Goal: Task Accomplishment & Management: Complete application form

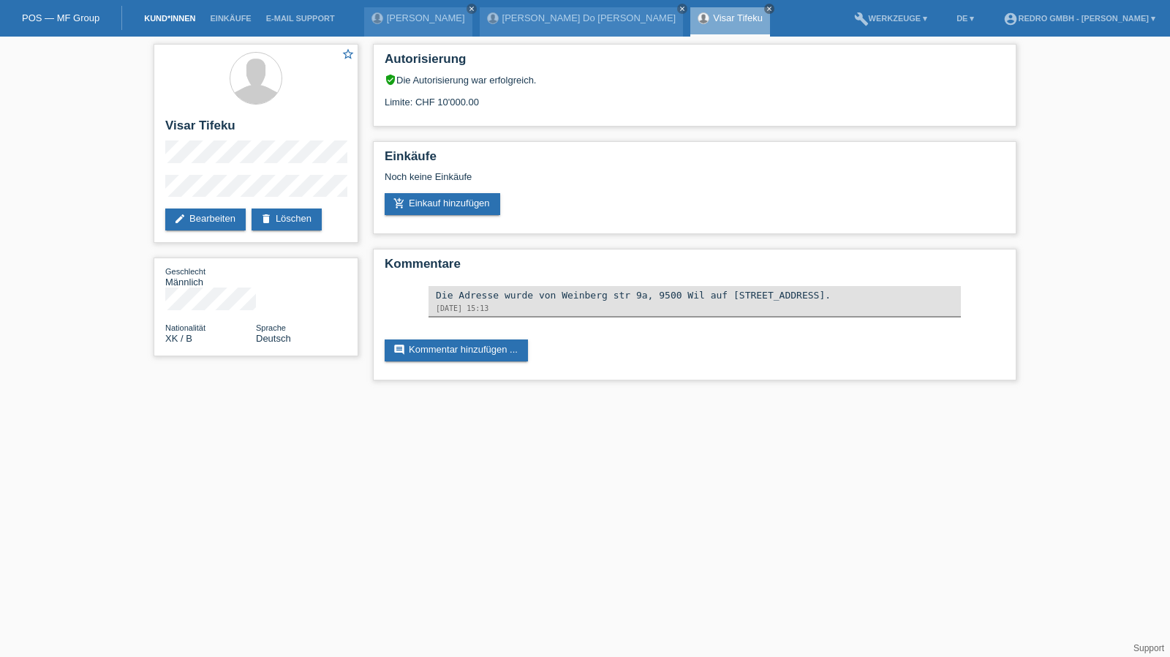
click at [164, 15] on link "Kund*innen" at bounding box center [170, 18] width 66 height 9
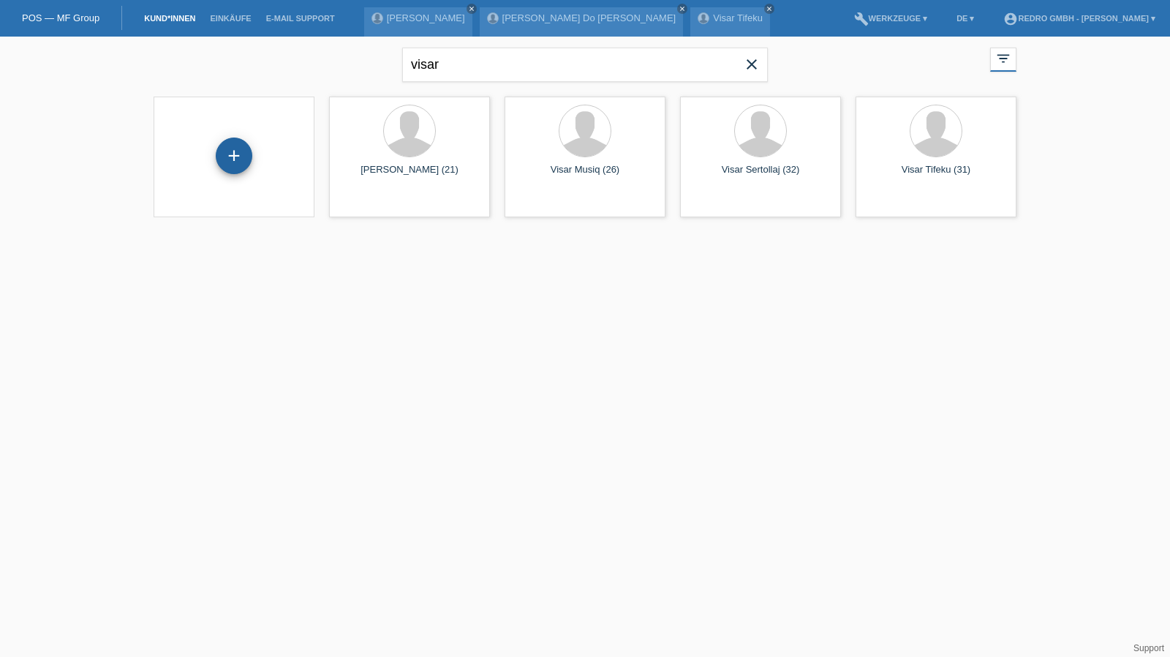
click at [242, 150] on div "+" at bounding box center [234, 155] width 37 height 37
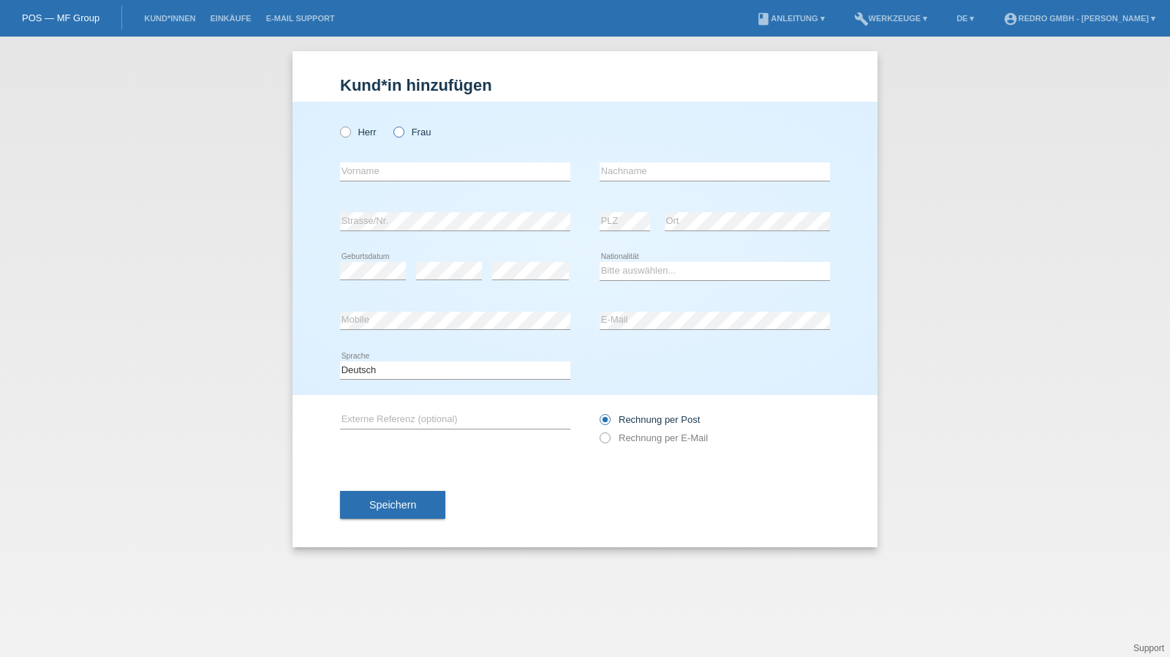
click at [391, 124] on icon at bounding box center [391, 124] width 0 height 0
click at [398, 127] on input "Frau" at bounding box center [398, 132] width 10 height 10
radio input "true"
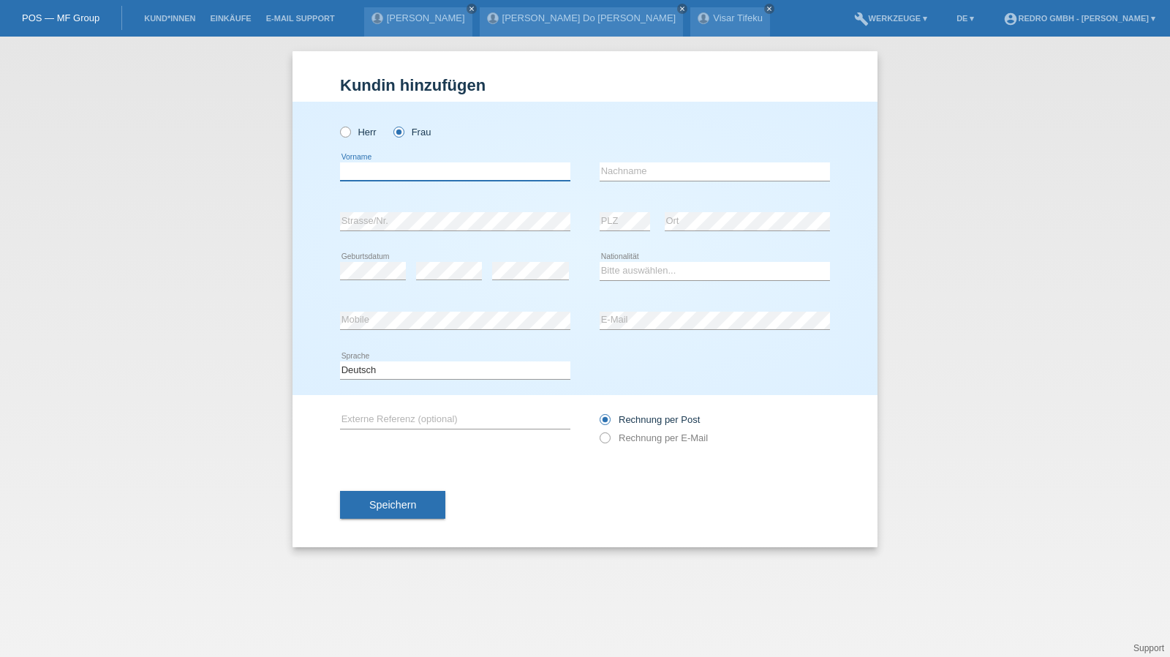
click at [391, 167] on input "text" at bounding box center [455, 171] width 230 height 18
type input "[PERSON_NAME] [PERSON_NAME]"
type input "Lasiu"
select select "CH"
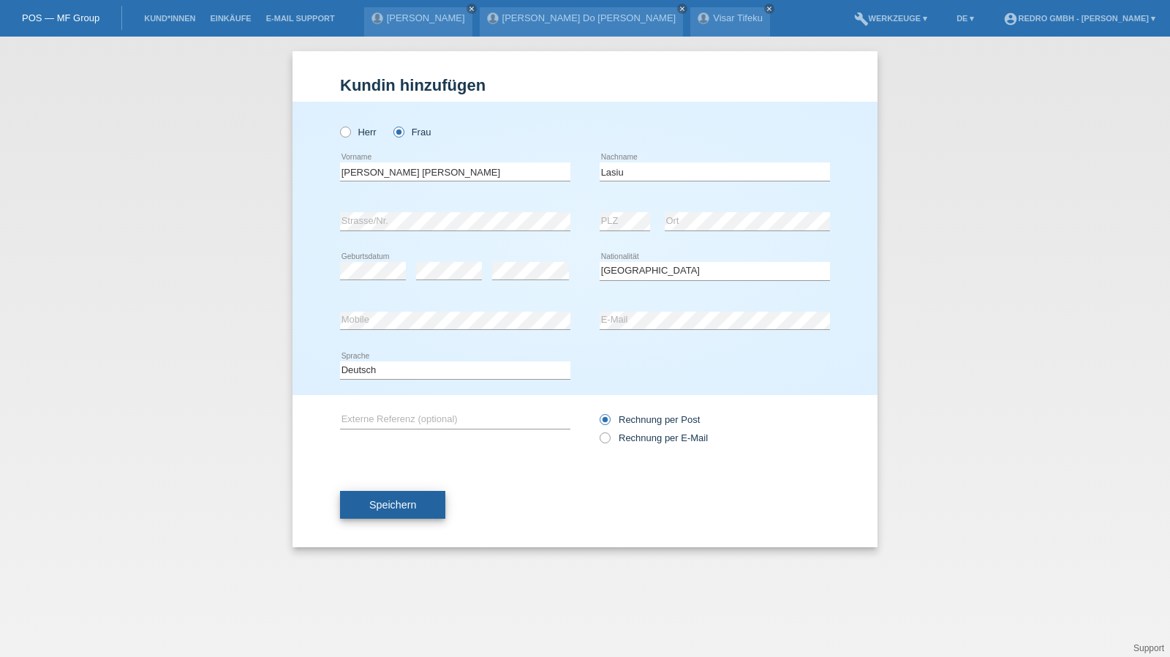
click at [428, 500] on button "Speichern" at bounding box center [392, 505] width 105 height 28
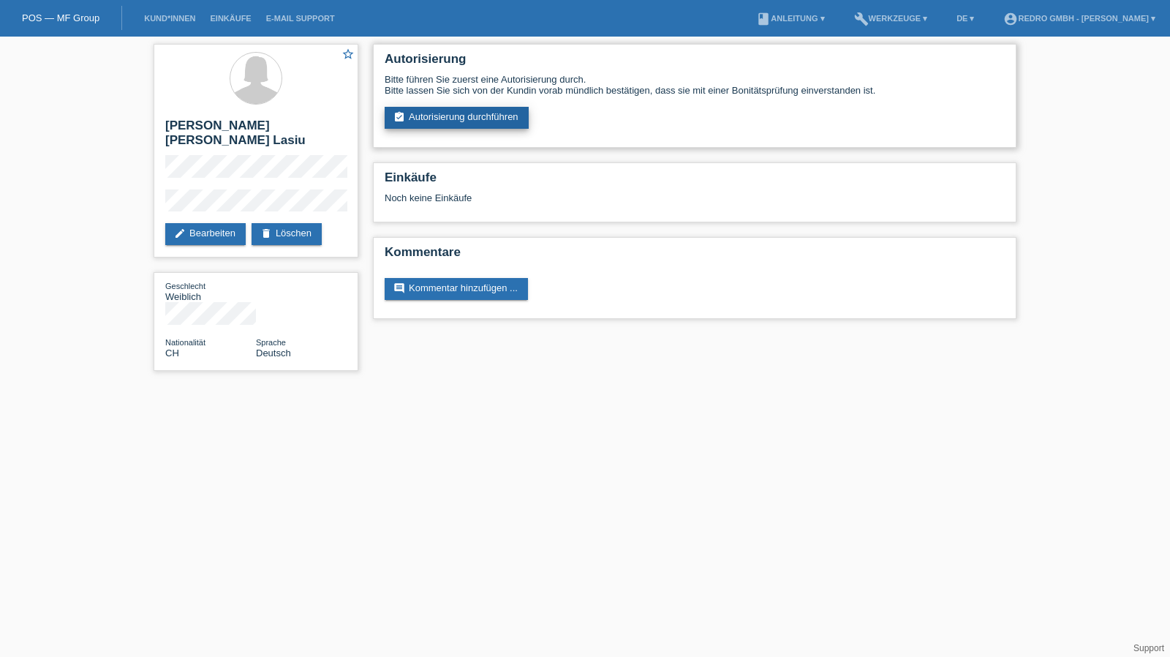
click at [446, 110] on link "assignment_turned_in Autorisierung durchführen" at bounding box center [457, 118] width 144 height 22
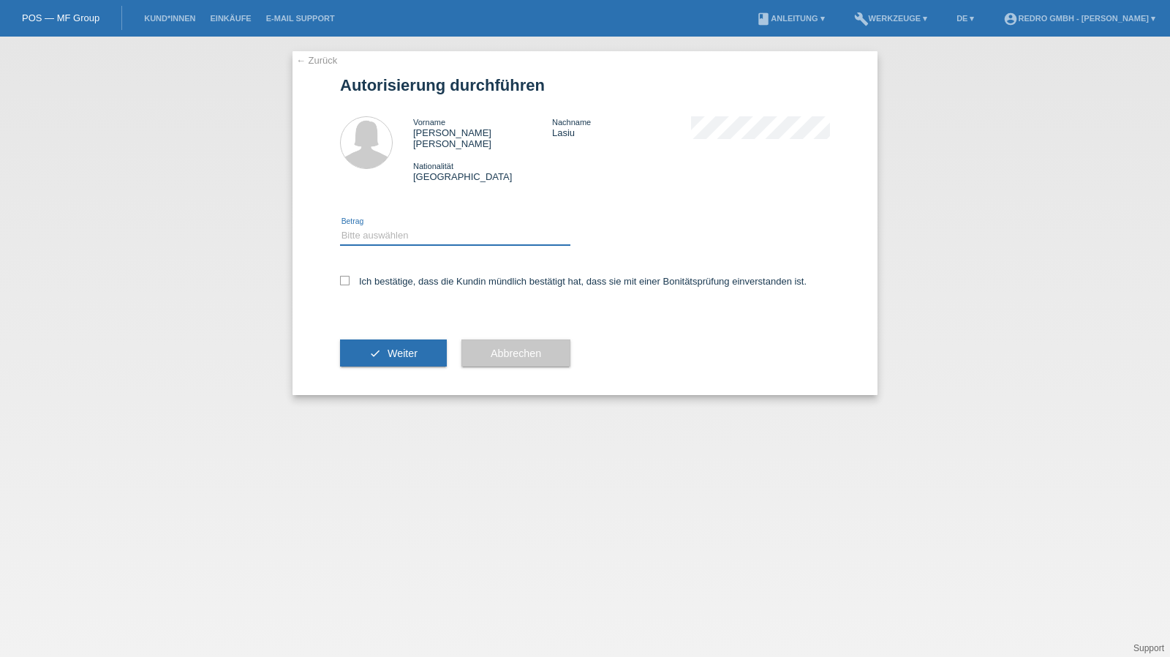
click at [394, 227] on select "Bitte auswählen CHF 1.00 - CHF 499.00 CHF 500.00 - CHF 1'999.00 CHF 2'000.00 - …" at bounding box center [455, 236] width 230 height 18
select select "1"
click at [340, 227] on select "Bitte auswählen CHF 1.00 - CHF 499.00 CHF 500.00 - CHF 1'999.00 CHF 2'000.00 - …" at bounding box center [455, 236] width 230 height 18
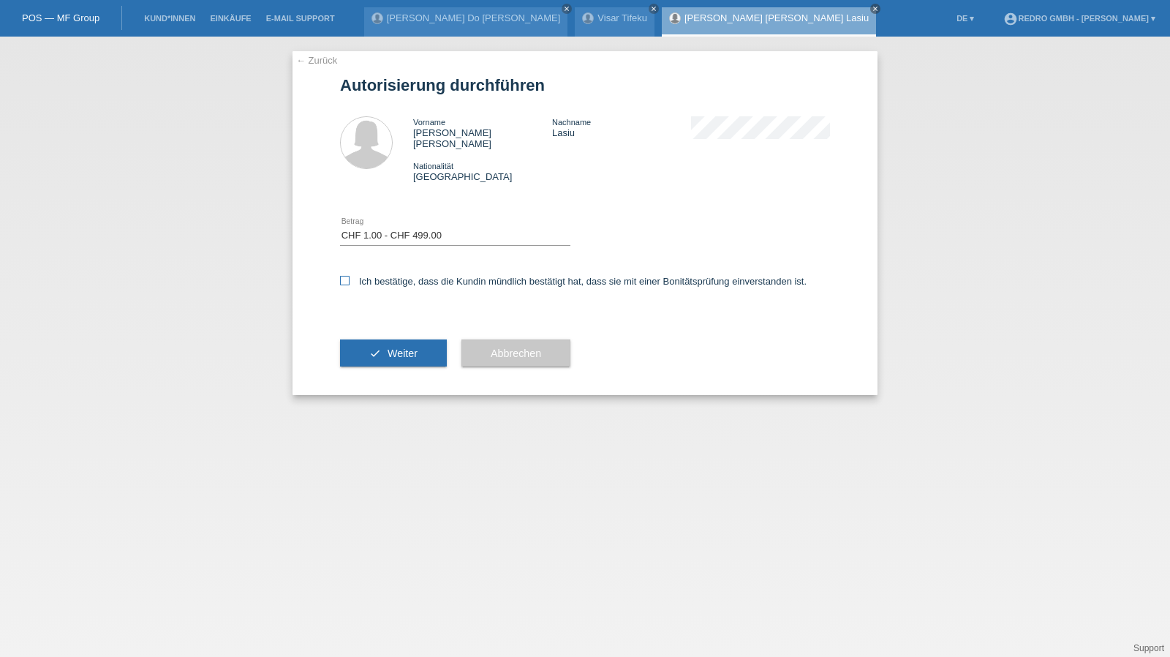
click at [385, 276] on label "Ich bestätige, dass die Kundin mündlich bestätigt hat, dass sie mit einer Bonit…" at bounding box center [573, 281] width 467 height 11
click at [350, 276] on input "Ich bestätige, dass die Kundin mündlich bestätigt hat, dass sie mit einer Bonit…" at bounding box center [345, 281] width 10 height 10
checkbox input "true"
click at [382, 339] on button "check Weiter" at bounding box center [393, 353] width 107 height 28
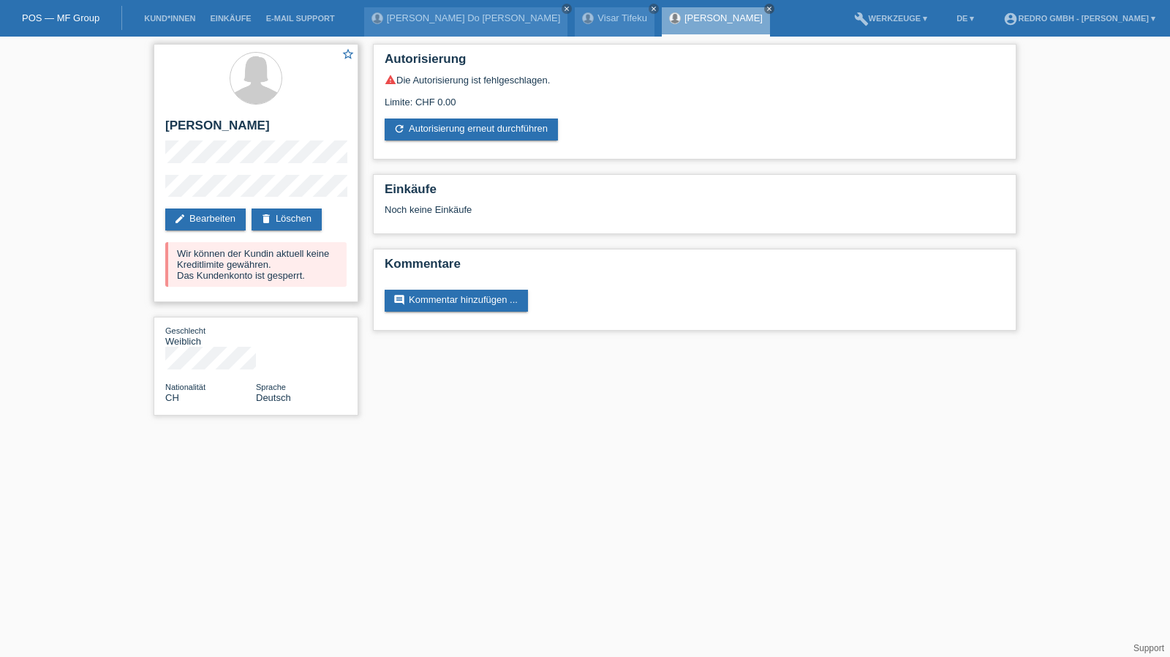
click at [220, 114] on div "star_border Graziella Maria Lasiu edit Bearbeiten delete Löschen Wir können der…" at bounding box center [256, 173] width 205 height 258
click at [215, 120] on h2 "[PERSON_NAME] [PERSON_NAME] Lasiu" at bounding box center [255, 129] width 181 height 22
copy div "[PERSON_NAME] [PERSON_NAME] Lasiu"
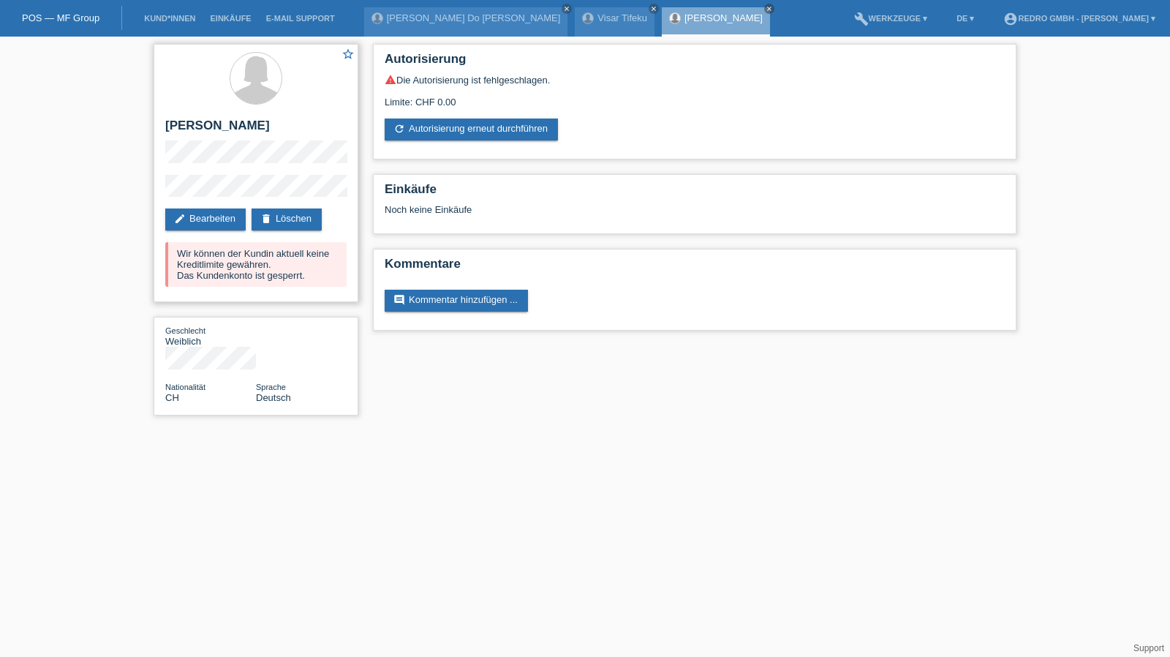
click at [184, 173] on div "star_border Graziella Maria Lasiu edit Bearbeiten delete Löschen Wir können der…" at bounding box center [256, 173] width 205 height 258
click at [164, 192] on div "star_border Graziella Maria Lasiu edit Bearbeiten delete Löschen Wir können der…" at bounding box center [256, 173] width 205 height 258
click at [424, 12] on link "[PERSON_NAME] Do [PERSON_NAME]" at bounding box center [474, 17] width 174 height 11
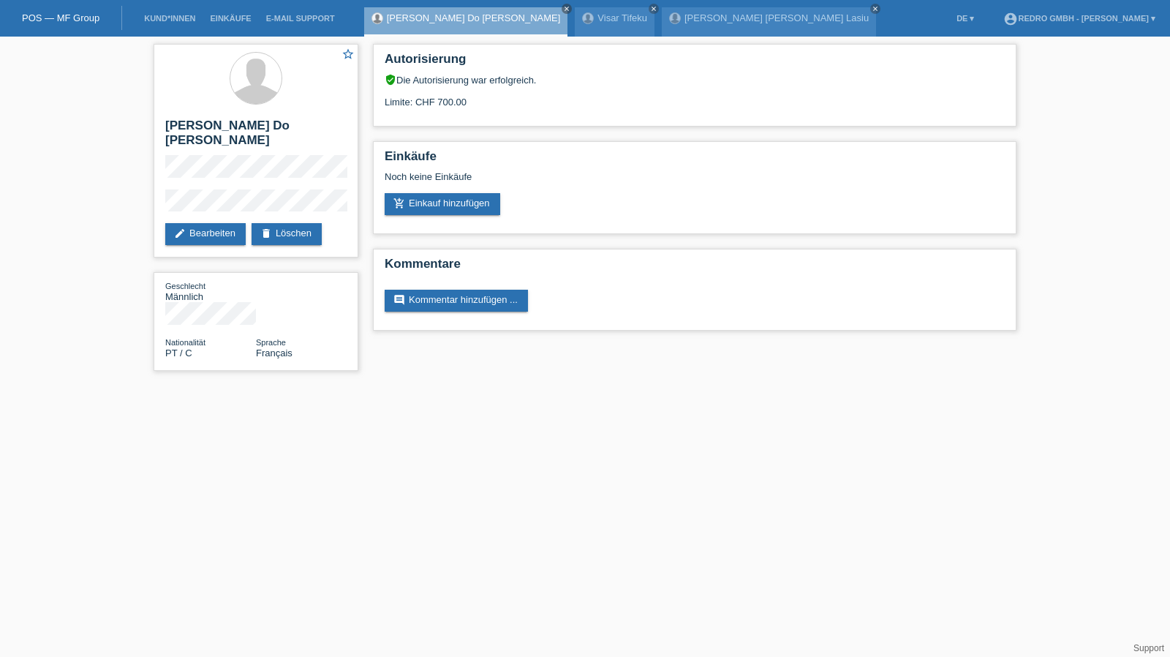
click at [171, 12] on li "Kund*innen" at bounding box center [170, 18] width 66 height 37
click at [170, 15] on link "Kund*innen" at bounding box center [170, 18] width 66 height 9
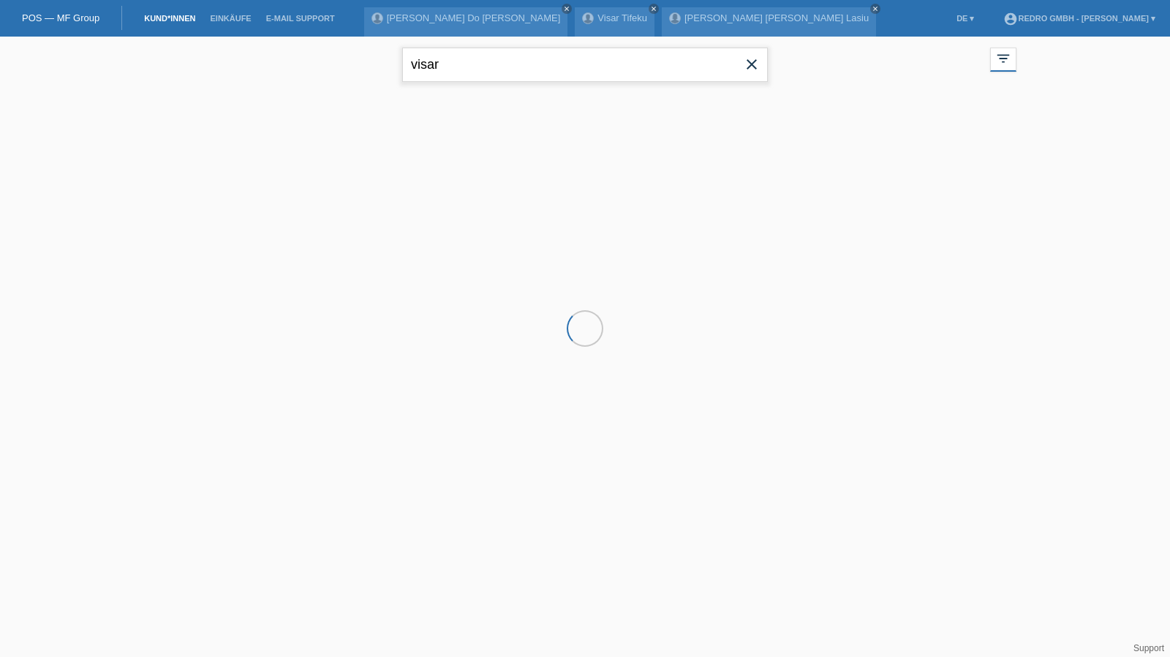
click at [476, 67] on input "visar" at bounding box center [585, 65] width 366 height 34
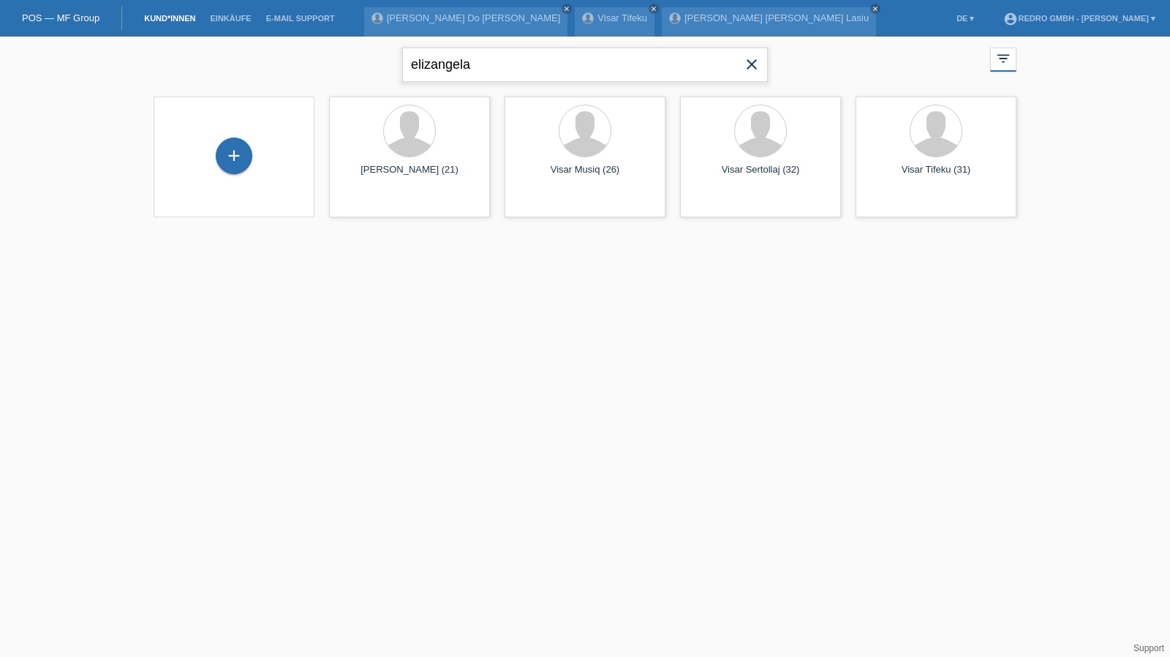
type input "elizangela"
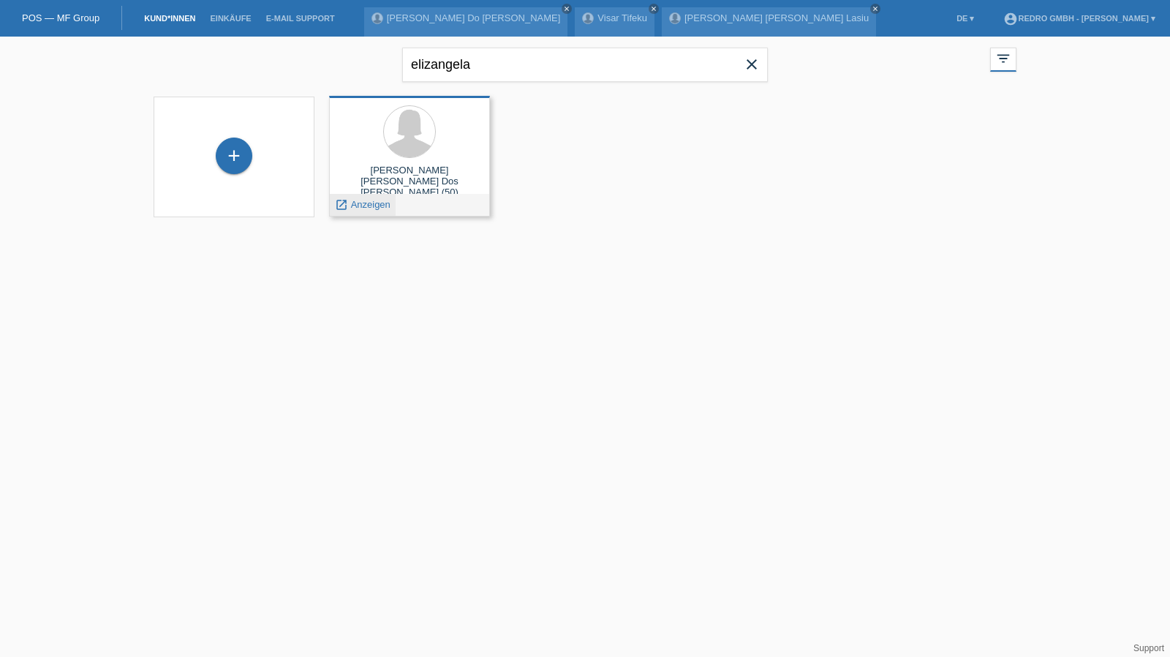
click at [372, 201] on span "Anzeigen" at bounding box center [370, 204] width 39 height 11
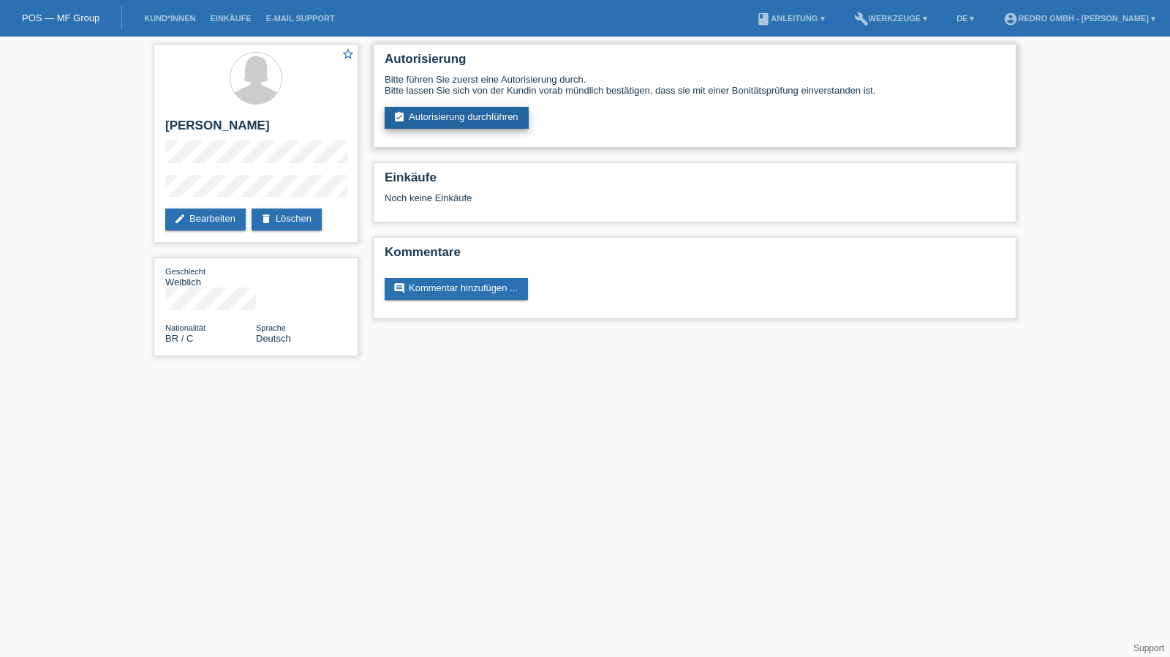
click at [445, 114] on link "assignment_turned_in Autorisierung durchführen" at bounding box center [457, 118] width 144 height 22
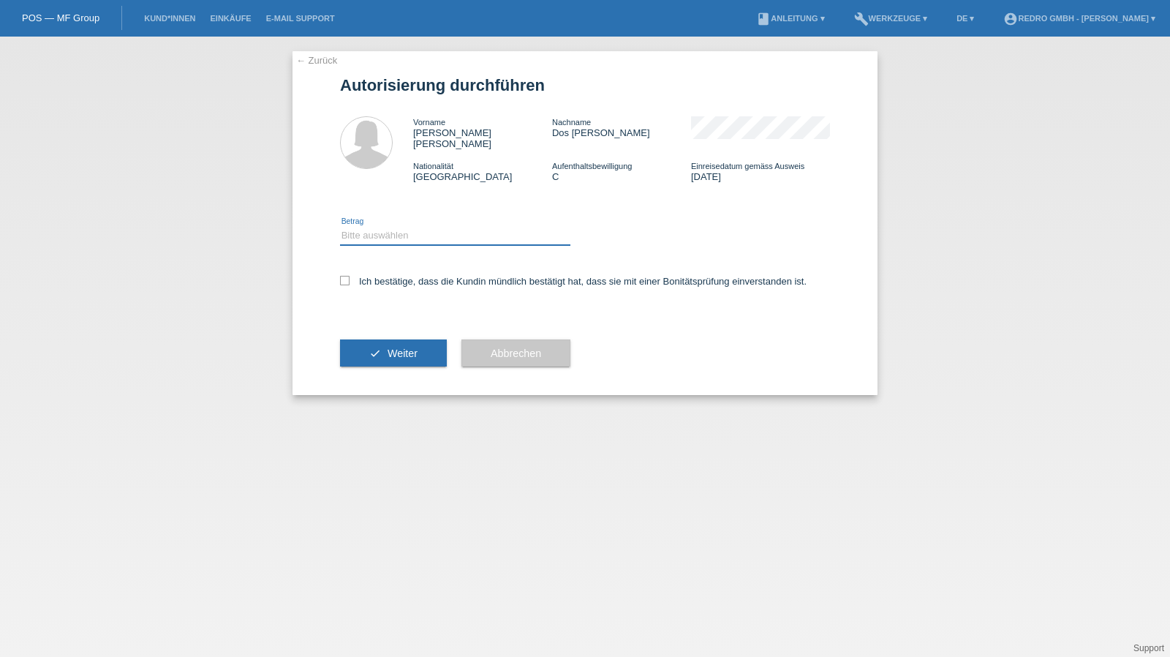
drag, startPoint x: 398, startPoint y: 219, endPoint x: 396, endPoint y: 226, distance: 7.5
click at [398, 227] on select "Bitte auswählen CHF 1.00 - CHF 499.00 CHF 500.00 - CHF 1'999.00 CHF 2'000.00 - …" at bounding box center [455, 236] width 230 height 18
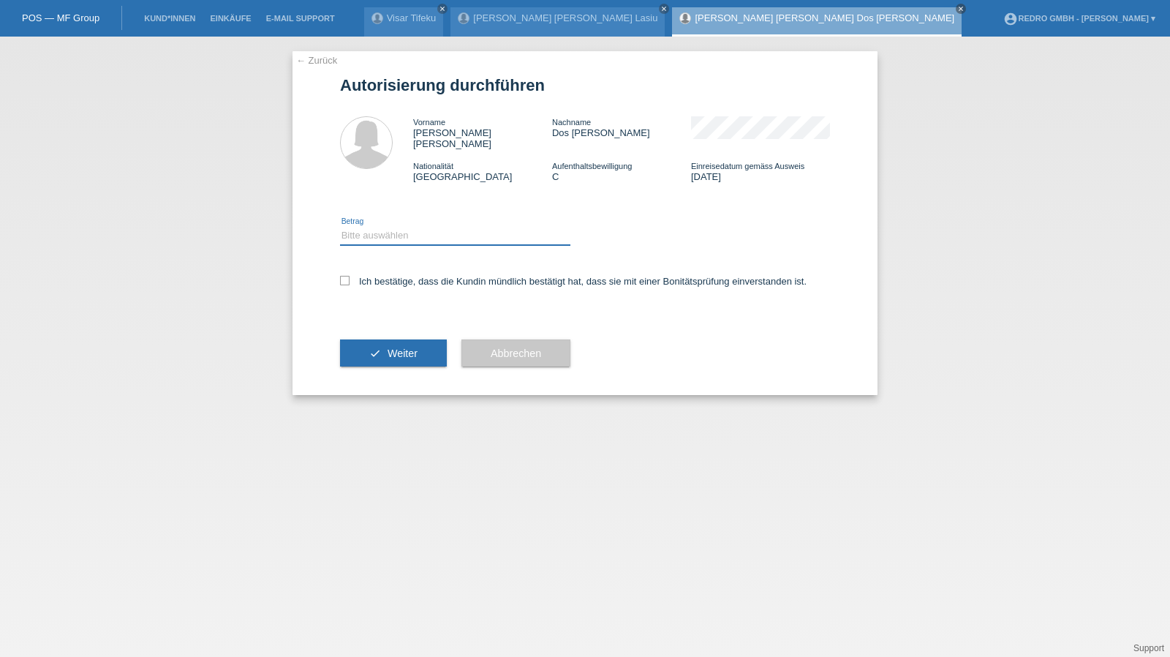
select select "1"
click at [340, 227] on select "Bitte auswählen CHF 1.00 - CHF 499.00 CHF 500.00 - CHF 1'999.00 CHF 2'000.00 - …" at bounding box center [455, 236] width 230 height 18
click at [383, 276] on label "Ich bestätige, dass die Kundin mündlich bestätigt hat, dass sie mit einer Bonit…" at bounding box center [573, 281] width 467 height 11
click at [350, 276] on input "Ich bestätige, dass die Kundin mündlich bestätigt hat, dass sie mit einer Bonit…" at bounding box center [345, 281] width 10 height 10
checkbox input "true"
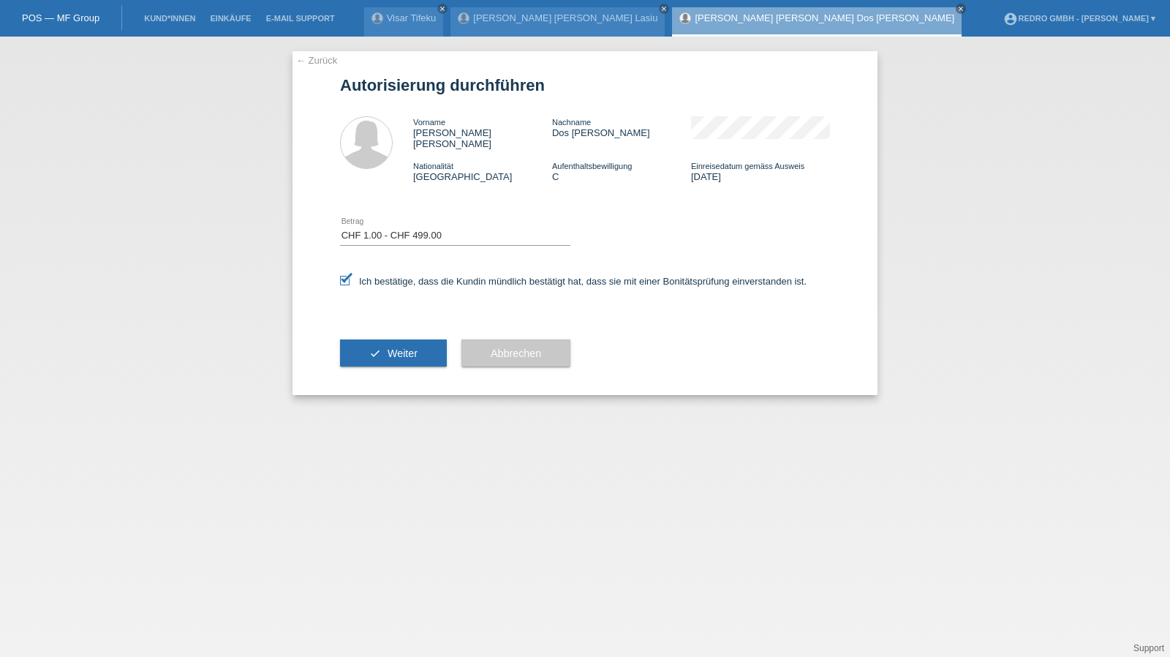
click at [381, 343] on button "check Weiter" at bounding box center [393, 353] width 107 height 28
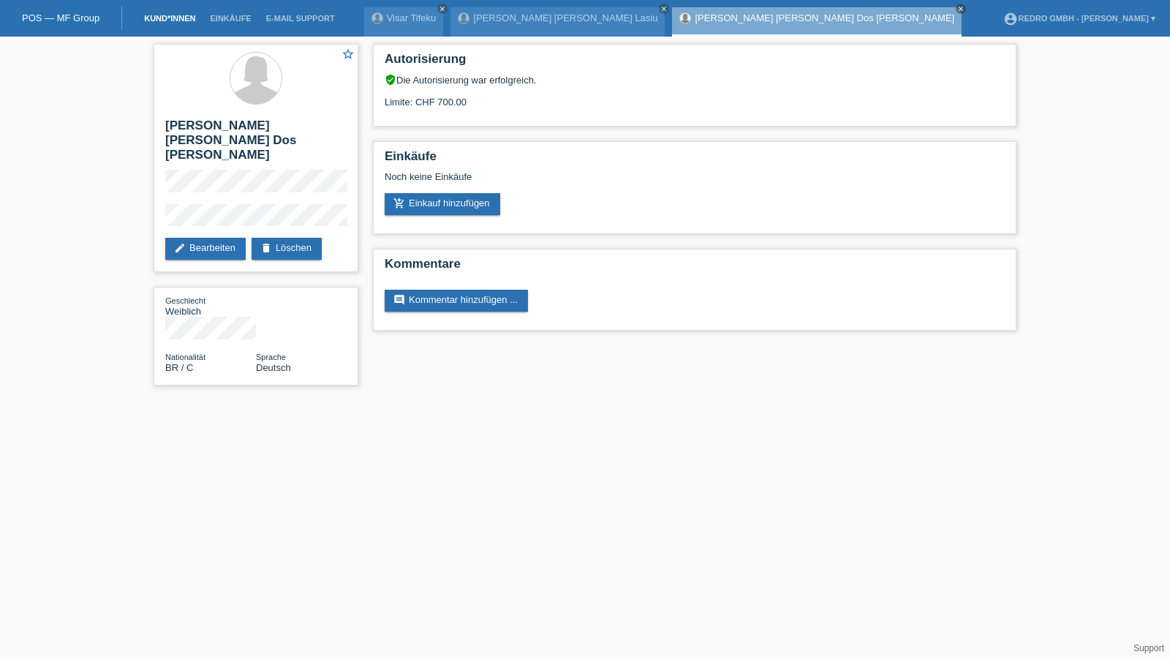
click at [147, 18] on link "Kund*innen" at bounding box center [170, 18] width 66 height 9
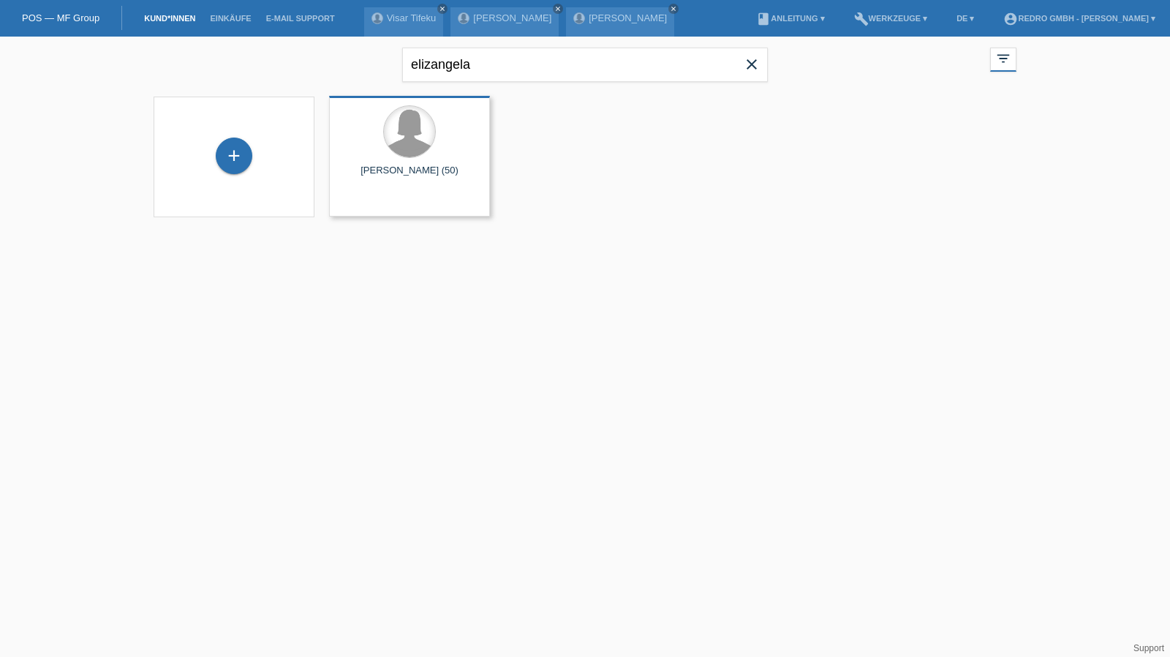
drag, startPoint x: 244, startPoint y: 158, endPoint x: 398, endPoint y: 110, distance: 160.8
click at [244, 158] on div "+" at bounding box center [233, 155] width 35 height 25
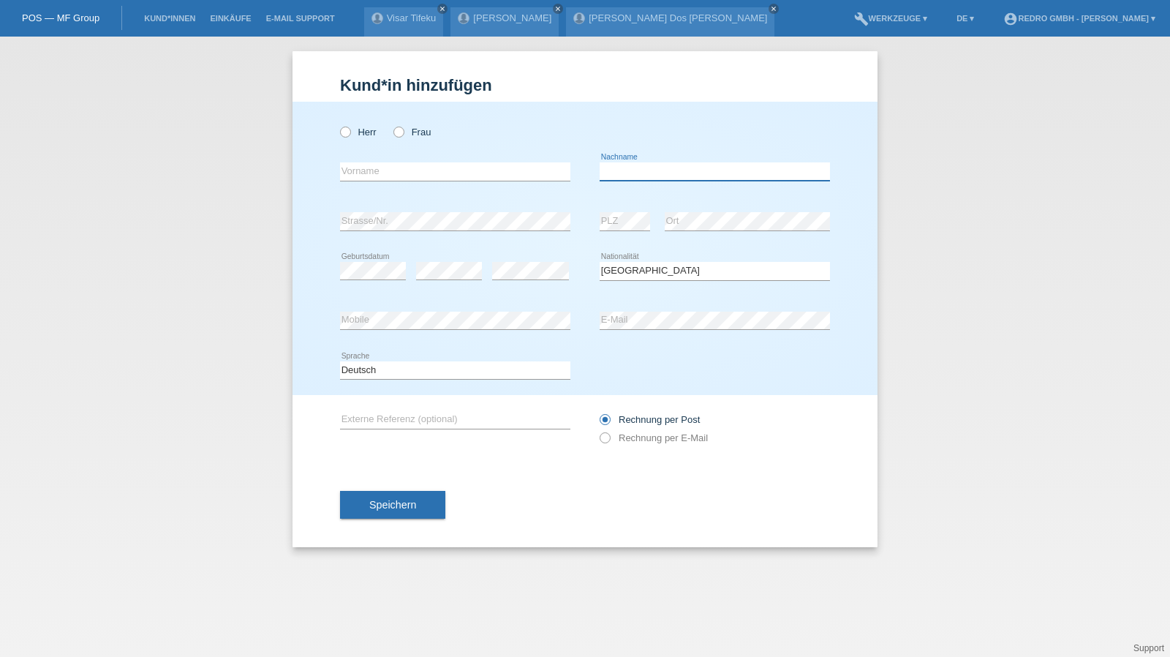
click at [641, 176] on input "text" at bounding box center [715, 171] width 230 height 18
type input "Kryeziu-Cerimi"
select select "RS"
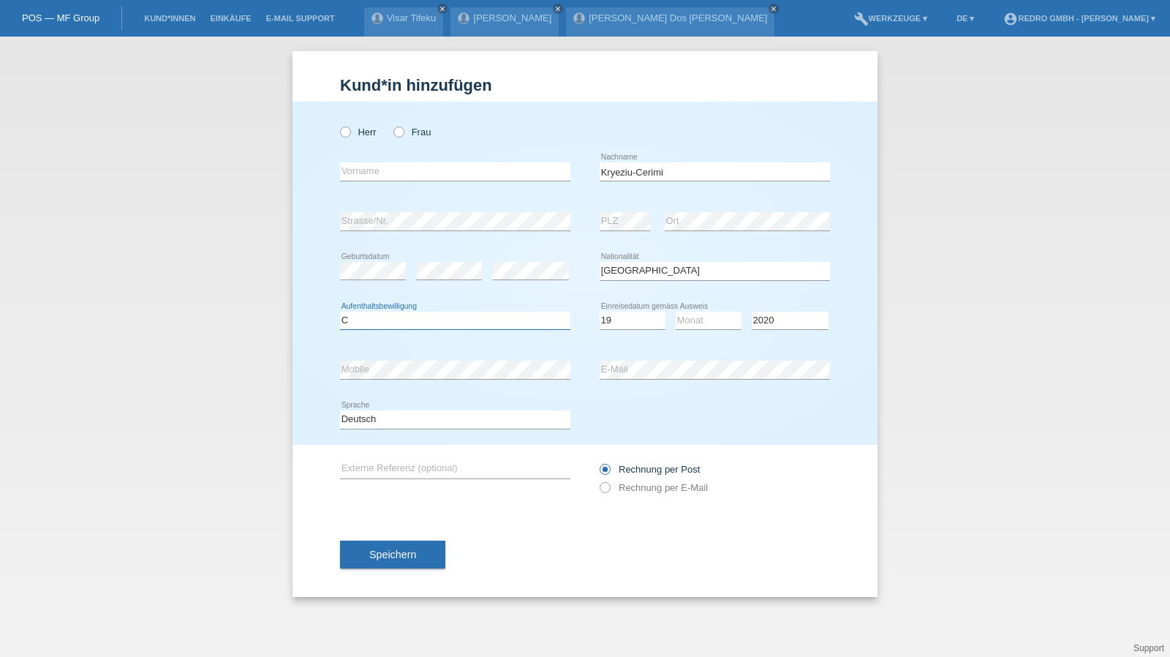
select select "C"
click at [630, 323] on select "Tag 01 02 03 04 05 06 07 08 09 10 11" at bounding box center [633, 321] width 66 height 18
select select "01"
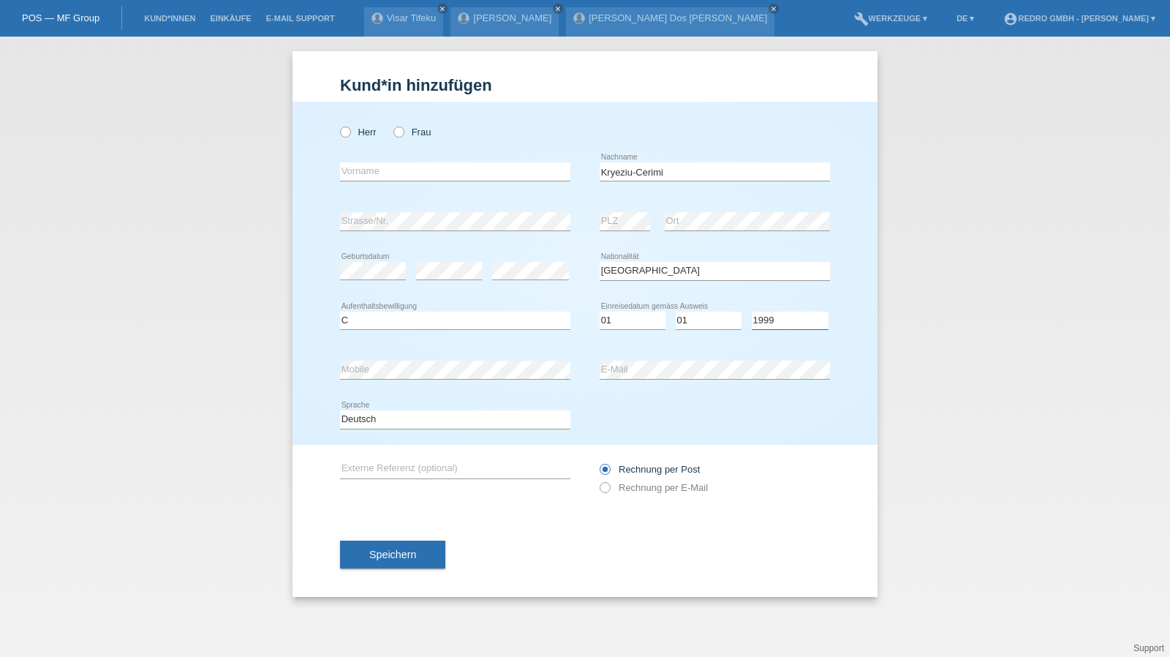
select select "1993"
click at [398, 540] on button "Speichern" at bounding box center [392, 554] width 105 height 28
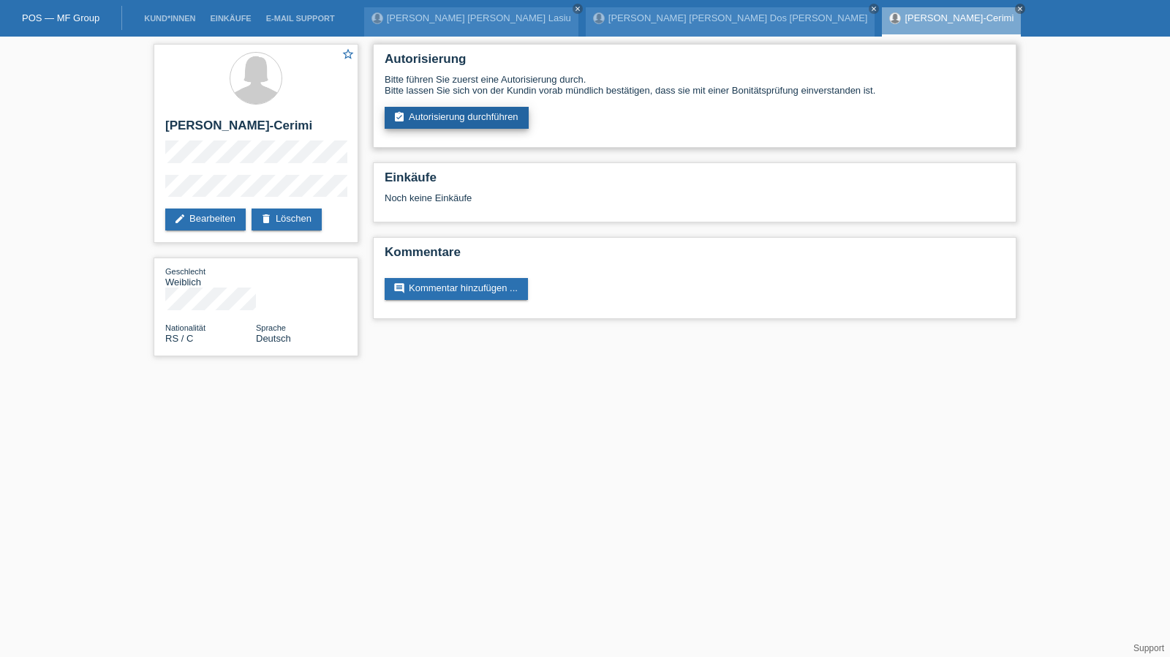
click at [465, 127] on link "assignment_turned_in Autorisierung durchführen" at bounding box center [457, 118] width 144 height 22
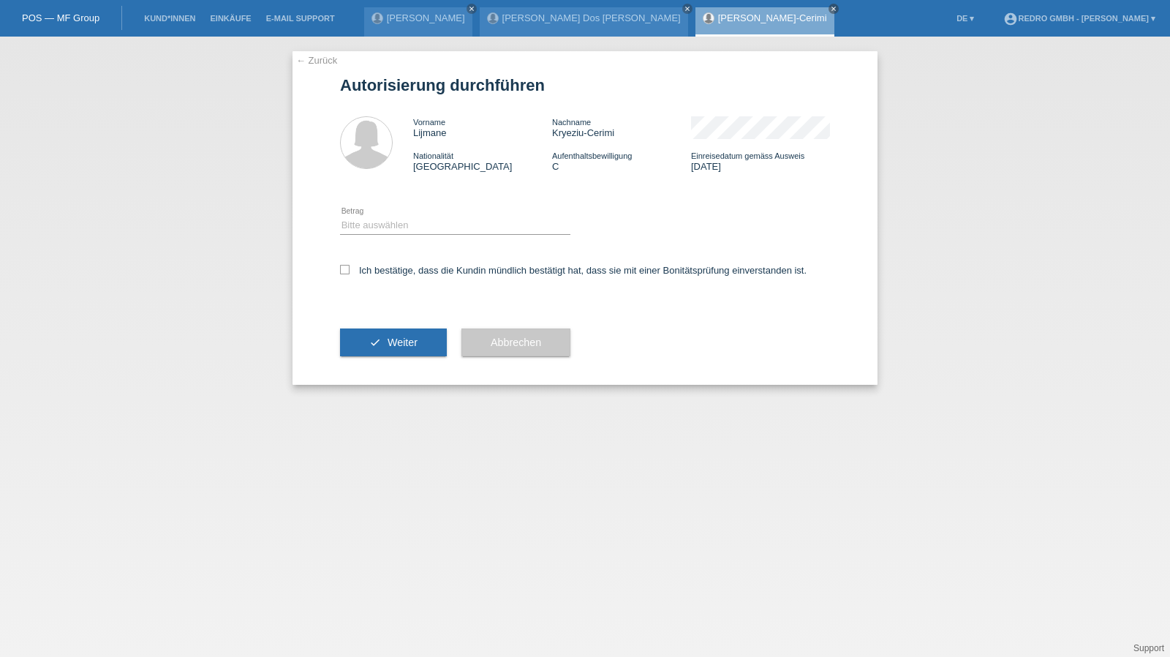
click at [383, 236] on div "Bitte auswählen CHF 1.00 - CHF 499.00 CHF 500.00 - CHF 1'999.00 CHF 2'000.00 - …" at bounding box center [455, 226] width 230 height 50
click at [385, 222] on select "Bitte auswählen CHF 1.00 - CHF 499.00 CHF 500.00 - CHF 1'999.00 CHF 2'000.00 - …" at bounding box center [455, 225] width 230 height 18
select select "1"
click at [340, 216] on select "Bitte auswählen CHF 1.00 - CHF 499.00 CHF 500.00 - CHF 1'999.00 CHF 2'000.00 - …" at bounding box center [455, 225] width 230 height 18
click at [373, 274] on label "Ich bestätige, dass die Kundin mündlich bestätigt hat, dass sie mit einer Bonit…" at bounding box center [573, 270] width 467 height 11
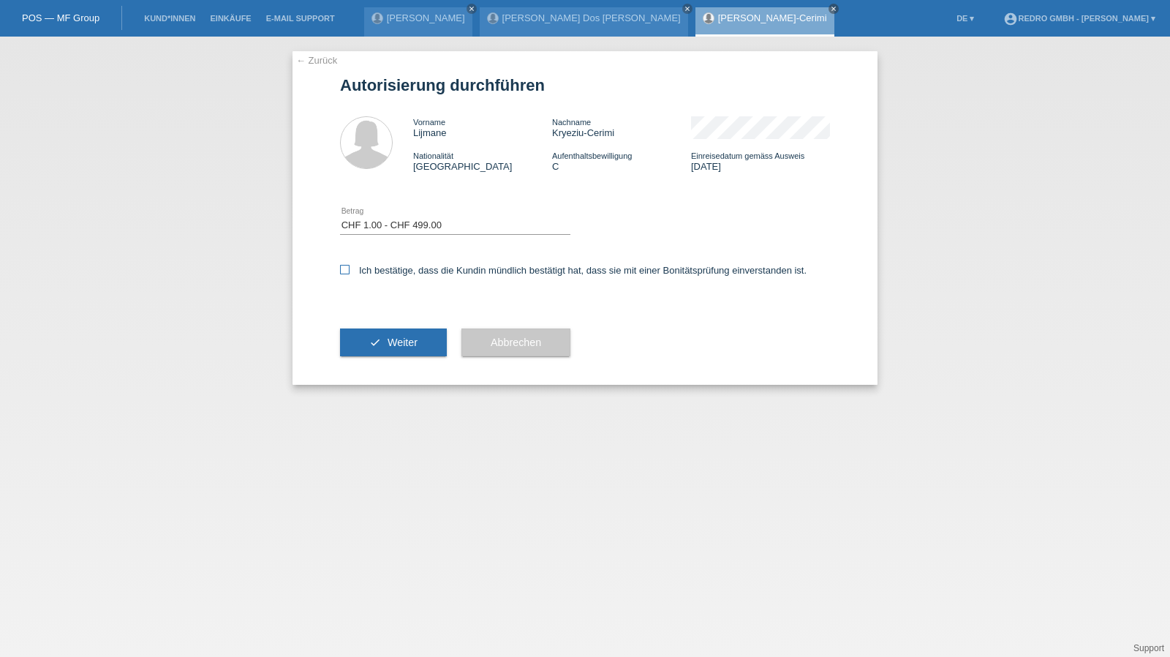
click at [350, 274] on input "Ich bestätige, dass die Kundin mündlich bestätigt hat, dass sie mit einer Bonit…" at bounding box center [345, 270] width 10 height 10
checkbox input "true"
click at [379, 330] on button "check Weiter" at bounding box center [393, 342] width 107 height 28
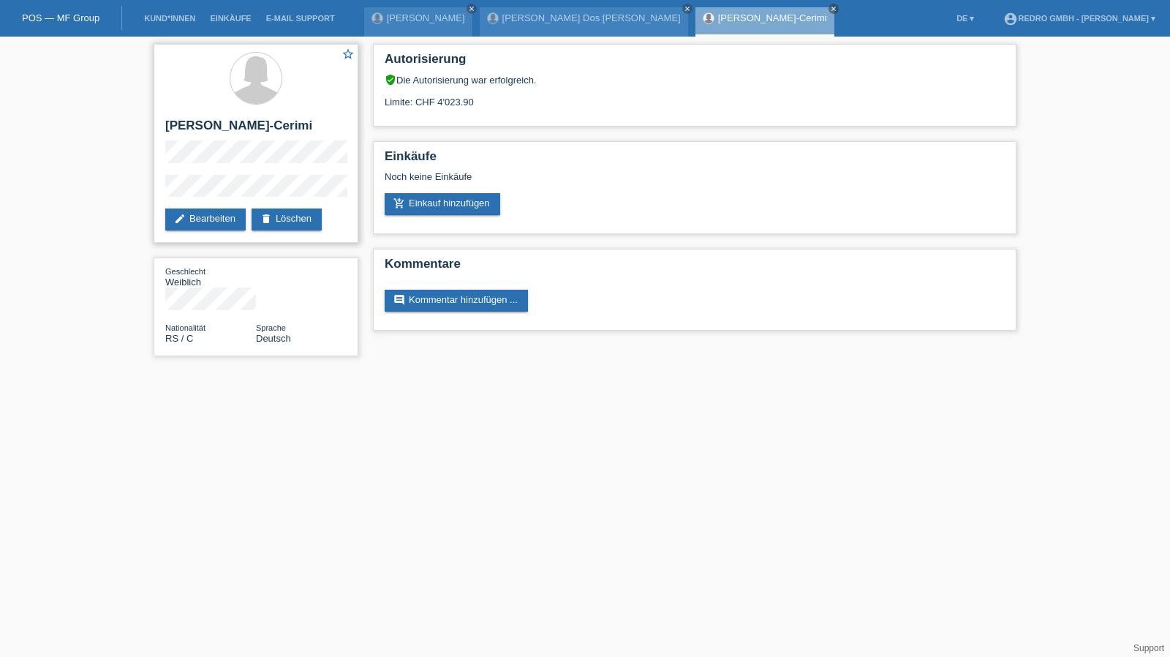
click at [179, 128] on h2 "[PERSON_NAME]-Cerimi" at bounding box center [255, 129] width 181 height 22
copy h2 "Lijmane"
click at [263, 122] on h2 "[PERSON_NAME]-Cerimi" at bounding box center [255, 129] width 181 height 22
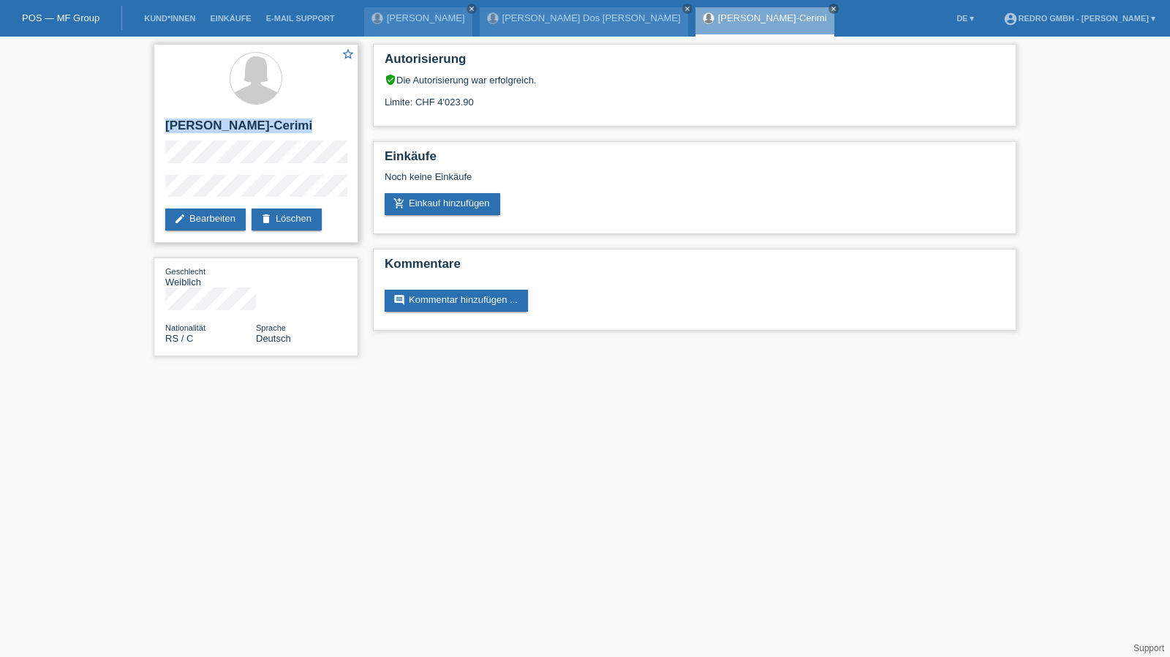
click at [263, 122] on h2 "[PERSON_NAME]-Cerimi" at bounding box center [255, 129] width 181 height 22
copy div "[PERSON_NAME]-Cerimi"
click at [221, 170] on div "star_border Lijmane Kryeziu-Cerimi edit Bearbeiten delete Löschen" at bounding box center [256, 143] width 205 height 199
click at [133, 187] on div "star_border Lijmane Kryeziu-Cerimi edit Bearbeiten delete Löschen Geschlecht We…" at bounding box center [585, 204] width 1170 height 334
click at [150, 18] on link "Kund*innen" at bounding box center [170, 18] width 66 height 9
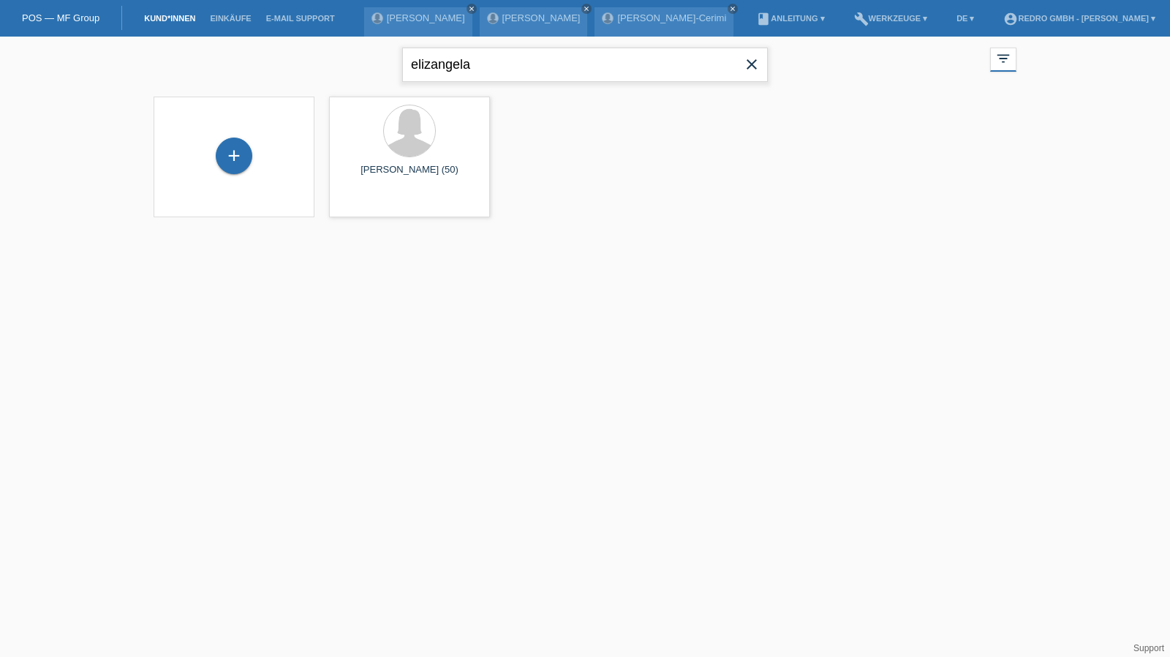
click at [517, 67] on input "elizangela" at bounding box center [585, 65] width 366 height 34
paste input "Iriarte"
type input "Iriarte"
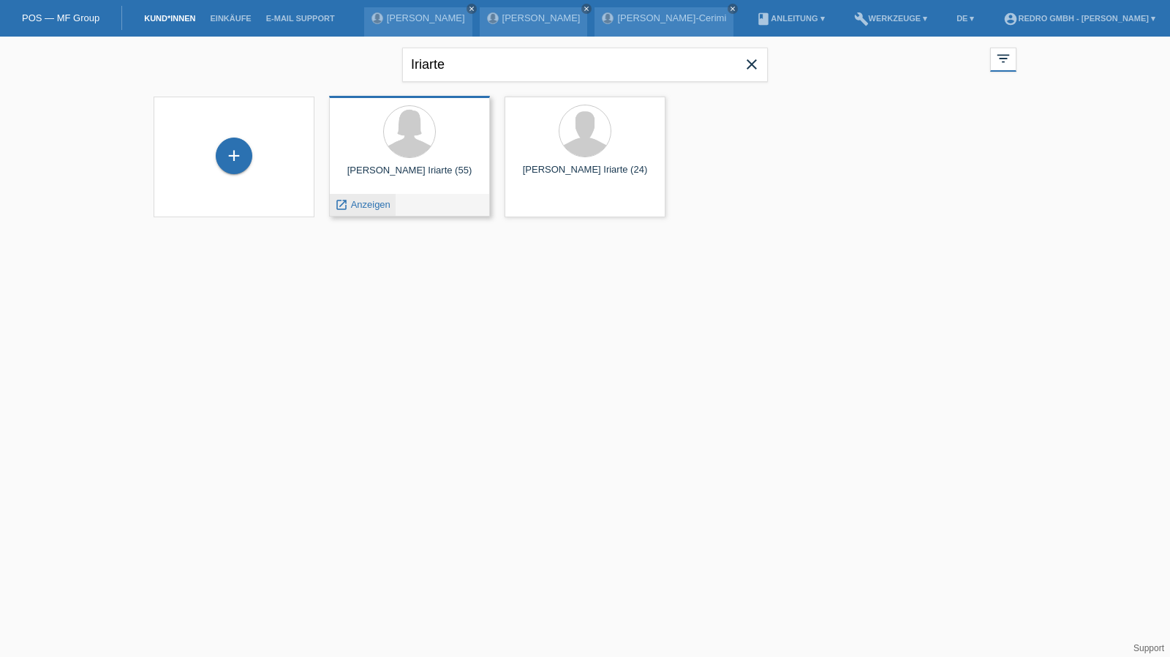
click at [361, 206] on span "Anzeigen" at bounding box center [370, 204] width 39 height 11
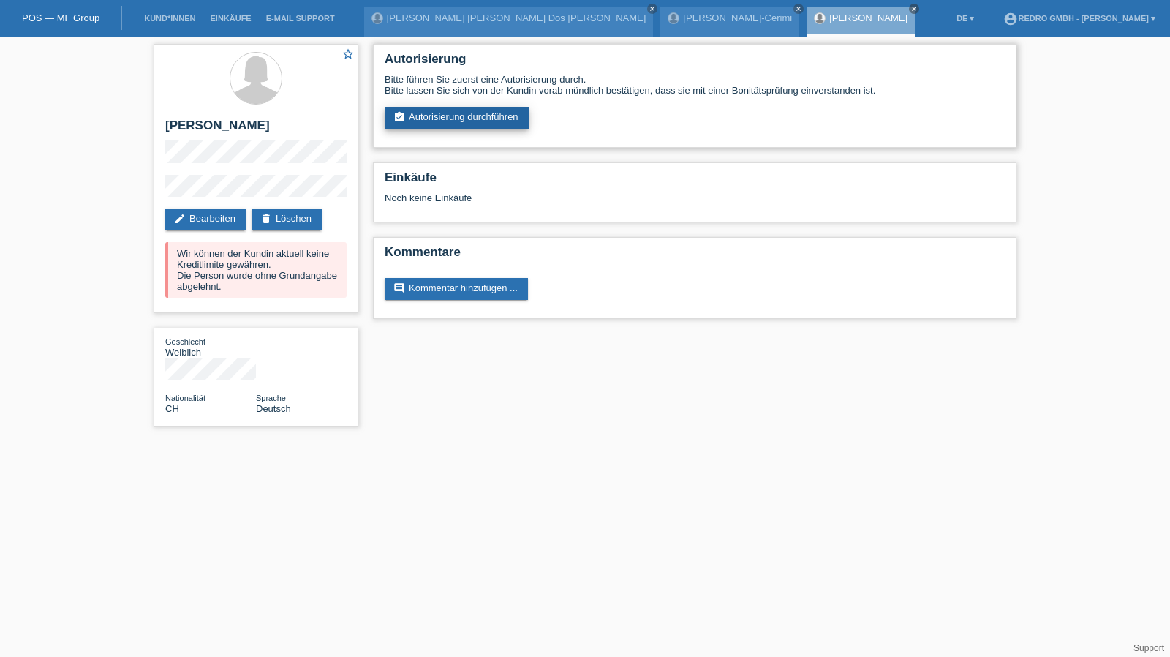
click at [504, 124] on link "assignment_turned_in Autorisierung durchführen" at bounding box center [457, 118] width 144 height 22
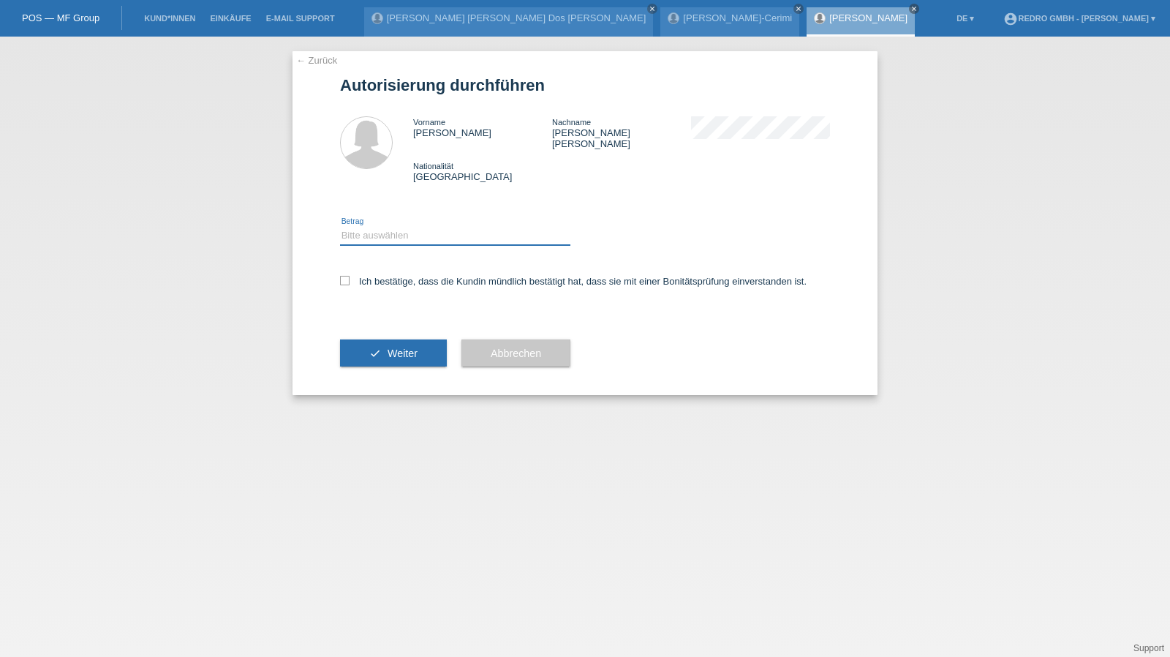
click at [391, 229] on select "Bitte auswählen CHF 1.00 - CHF 499.00 CHF 500.00 - CHF 1'999.00 CHF 2'000.00 - …" at bounding box center [455, 236] width 230 height 18
select select "1"
click at [340, 227] on select "Bitte auswählen CHF 1.00 - CHF 499.00 CHF 500.00 - CHF 1'999.00 CHF 2'000.00 - …" at bounding box center [455, 236] width 230 height 18
click at [382, 276] on label "Ich bestätige, dass die Kundin mündlich bestätigt hat, dass sie mit einer Bonit…" at bounding box center [573, 281] width 467 height 11
click at [350, 276] on input "Ich bestätige, dass die Kundin mündlich bestätigt hat, dass sie mit einer Bonit…" at bounding box center [345, 281] width 10 height 10
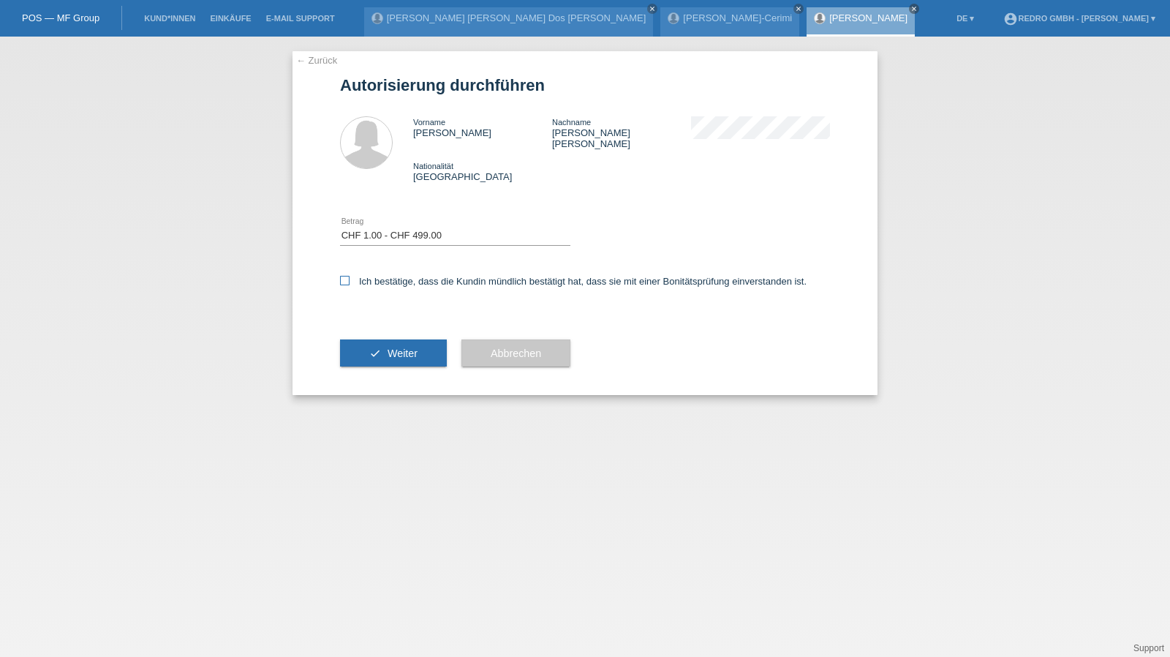
checkbox input "true"
click at [378, 347] on button "check Weiter" at bounding box center [393, 353] width 107 height 28
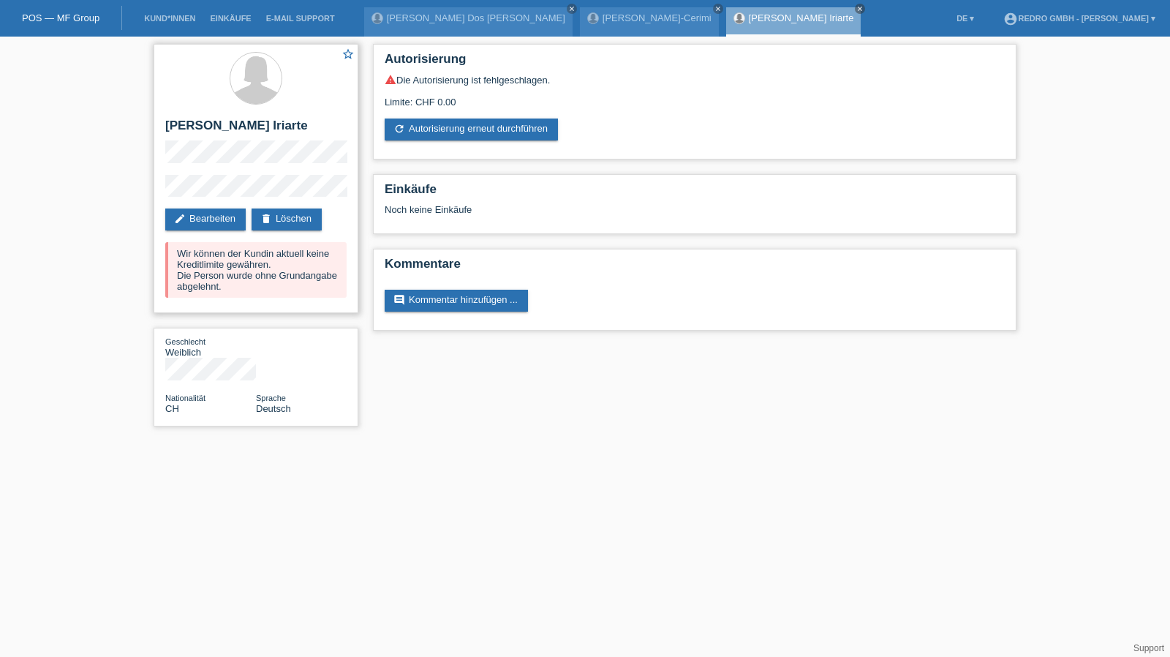
click at [158, 194] on div "star_border [PERSON_NAME] Iriarte edit Bearbeiten delete Löschen Wir können der…" at bounding box center [256, 178] width 205 height 269
click at [168, 17] on link "Kund*innen" at bounding box center [170, 18] width 66 height 9
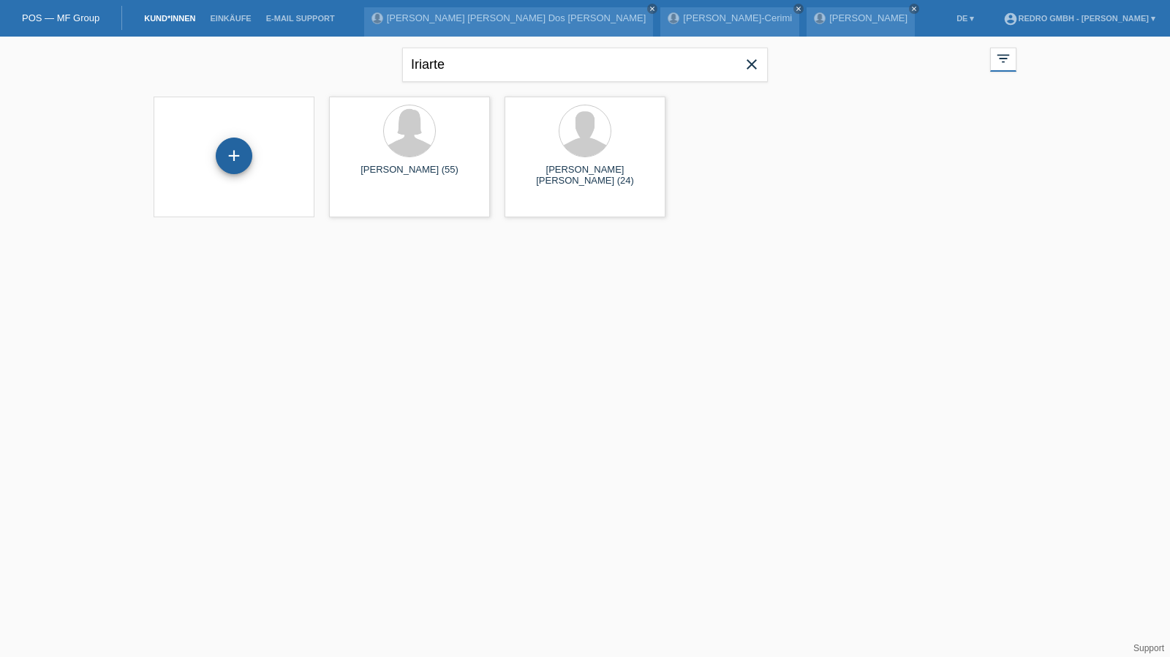
click at [229, 154] on div "+" at bounding box center [234, 155] width 37 height 37
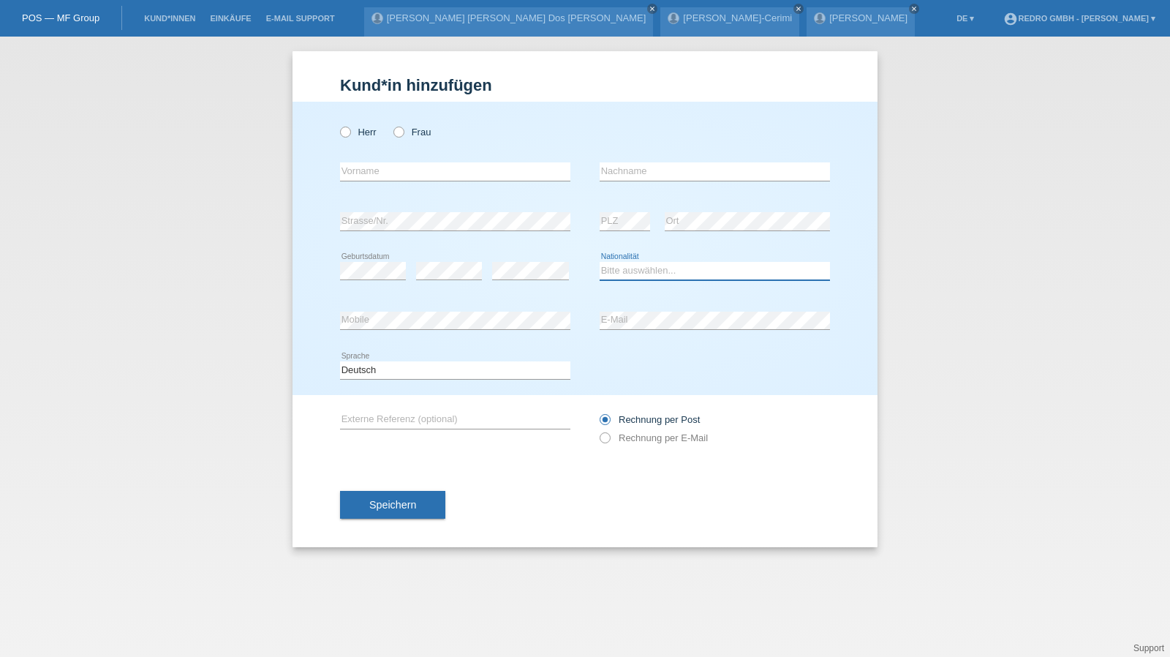
click at [660, 272] on select "Bitte auswählen... Schweiz Deutschland Liechtenstein Österreich ------------ Af…" at bounding box center [715, 271] width 230 height 18
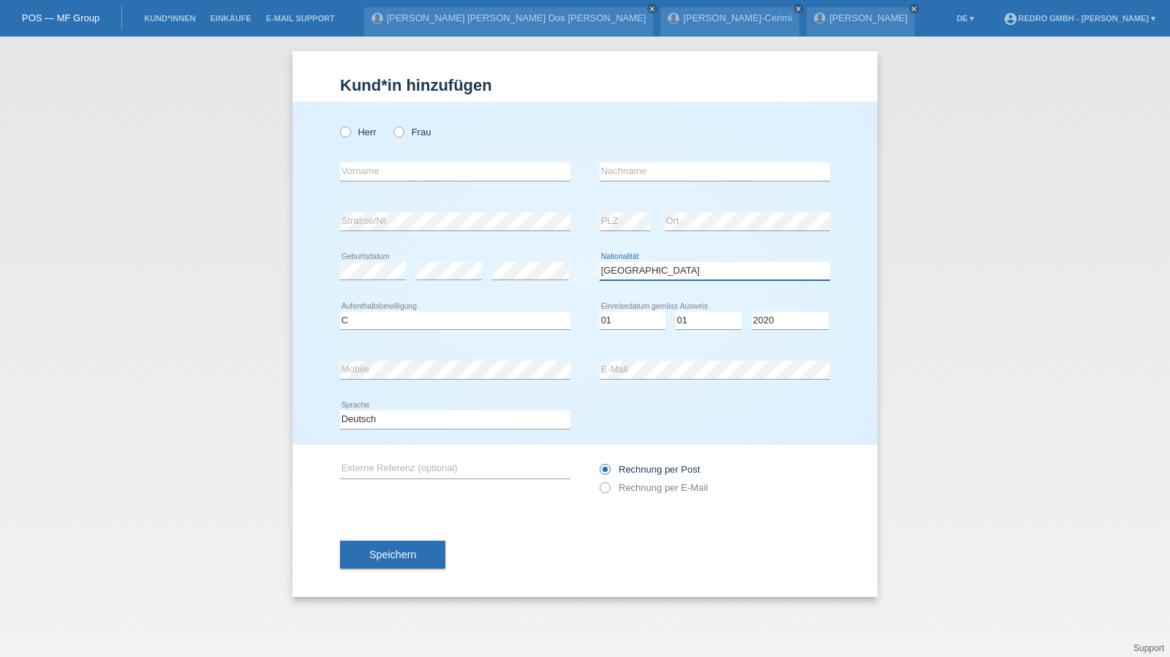
select select "CO"
select select "C"
select select "30"
select select "08"
select select "2003"
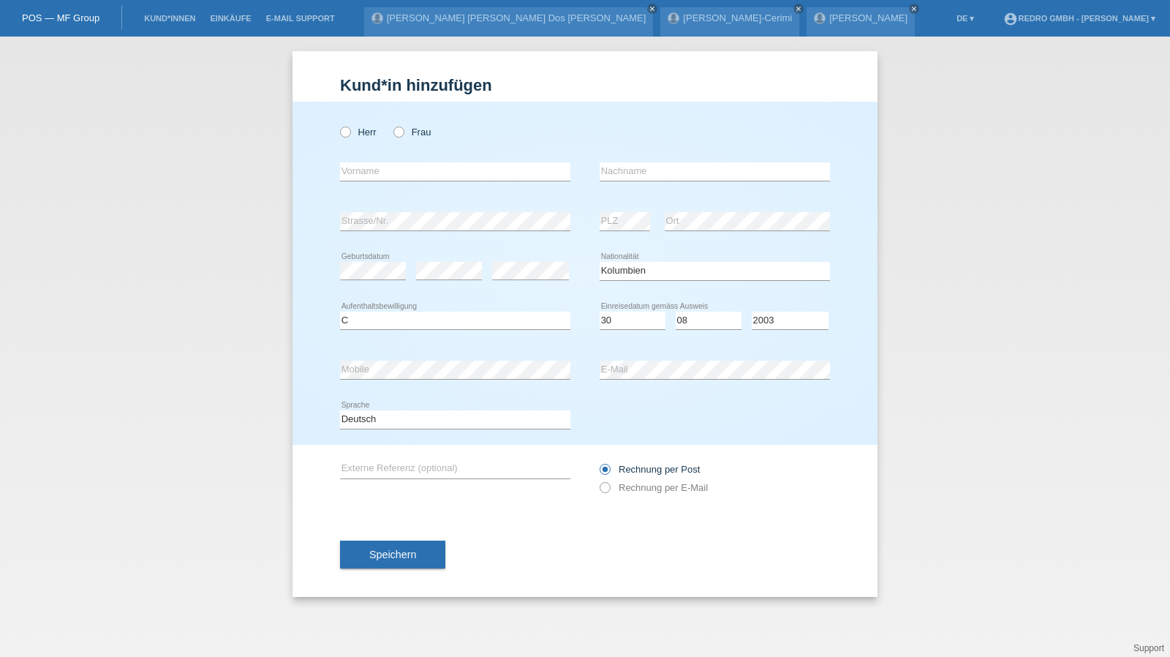
click at [393, 181] on icon at bounding box center [455, 181] width 230 height 1
click at [399, 171] on input "text" at bounding box center [455, 171] width 230 height 18
type input "[PERSON_NAME]"
click at [679, 170] on input "Henao Buitrago" at bounding box center [715, 171] width 230 height 18
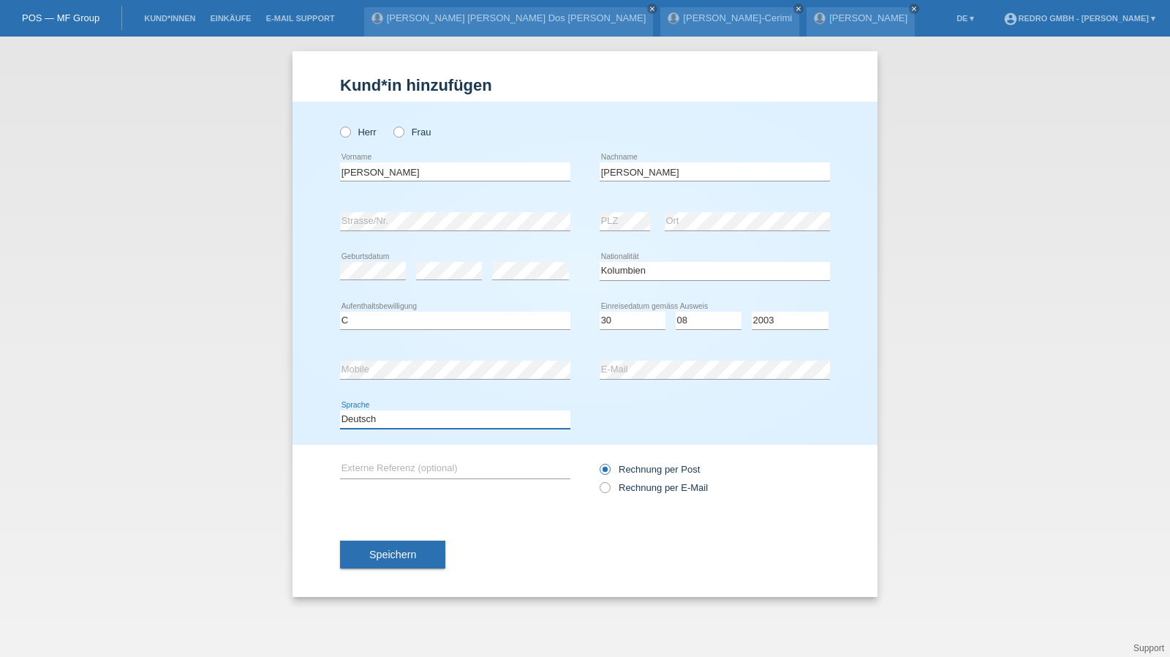
click at [411, 420] on select "Deutsch Français Italiano English" at bounding box center [455, 419] width 230 height 18
select select "fr"
click at [340, 410] on select "Deutsch Français Italiano English" at bounding box center [455, 419] width 230 height 18
click at [391, 560] on button "Speichern" at bounding box center [392, 554] width 105 height 28
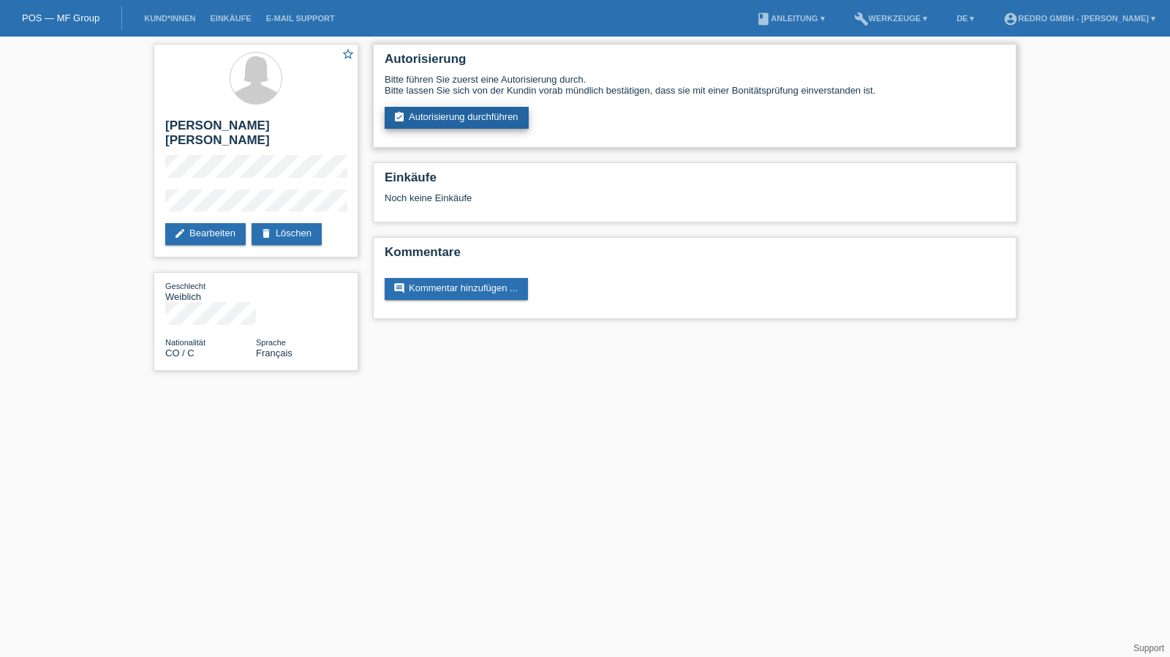
click at [429, 115] on link "assignment_turned_in Autorisierung durchführen" at bounding box center [457, 118] width 144 height 22
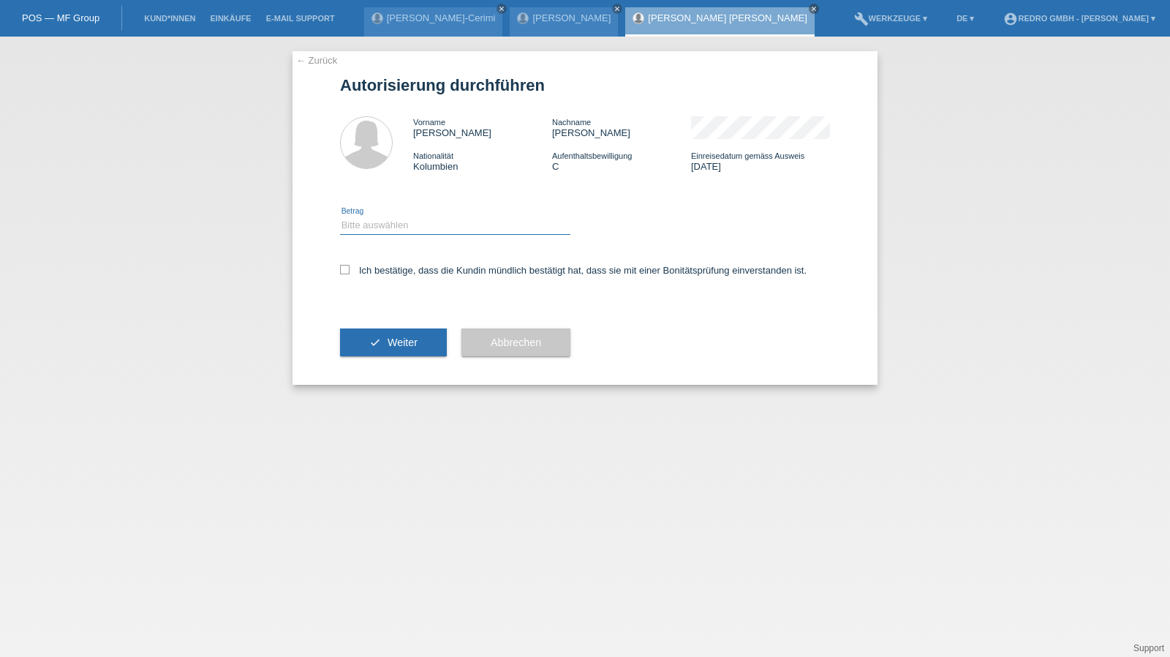
click at [393, 226] on select "Bitte auswählen CHF 1.00 - CHF 499.00 CHF 500.00 - CHF 1'999.00 CHF 2'000.00 - …" at bounding box center [455, 225] width 230 height 18
select select "1"
click at [340, 216] on select "Bitte auswählen CHF 1.00 - CHF 499.00 CHF 500.00 - CHF 1'999.00 CHF 2'000.00 - …" at bounding box center [455, 225] width 230 height 18
click at [388, 267] on label "Ich bestätige, dass die Kundin mündlich bestätigt hat, dass sie mit einer Bonit…" at bounding box center [573, 270] width 467 height 11
click at [350, 267] on input "Ich bestätige, dass die Kundin mündlich bestätigt hat, dass sie mit einer Bonit…" at bounding box center [345, 270] width 10 height 10
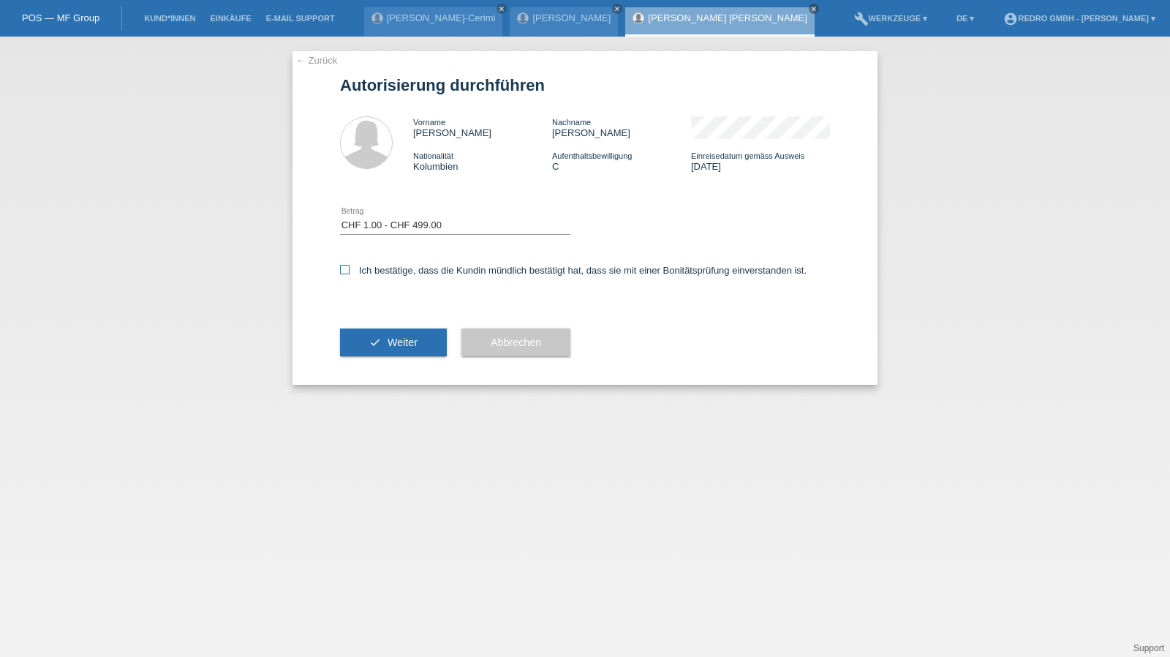
checkbox input "true"
click at [372, 342] on icon "check" at bounding box center [375, 342] width 12 height 12
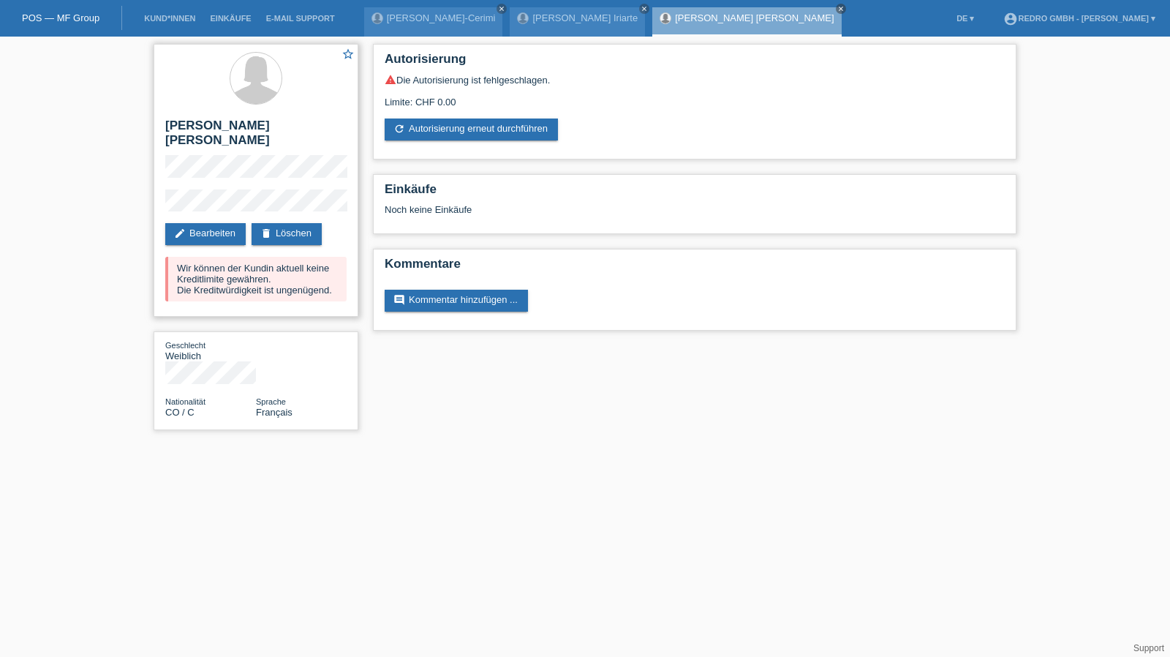
click at [312, 123] on h2 "[PERSON_NAME] [PERSON_NAME]" at bounding box center [255, 136] width 181 height 37
copy h2 "Buitrago"
click at [221, 124] on h2 "[PERSON_NAME] [PERSON_NAME]" at bounding box center [255, 136] width 181 height 37
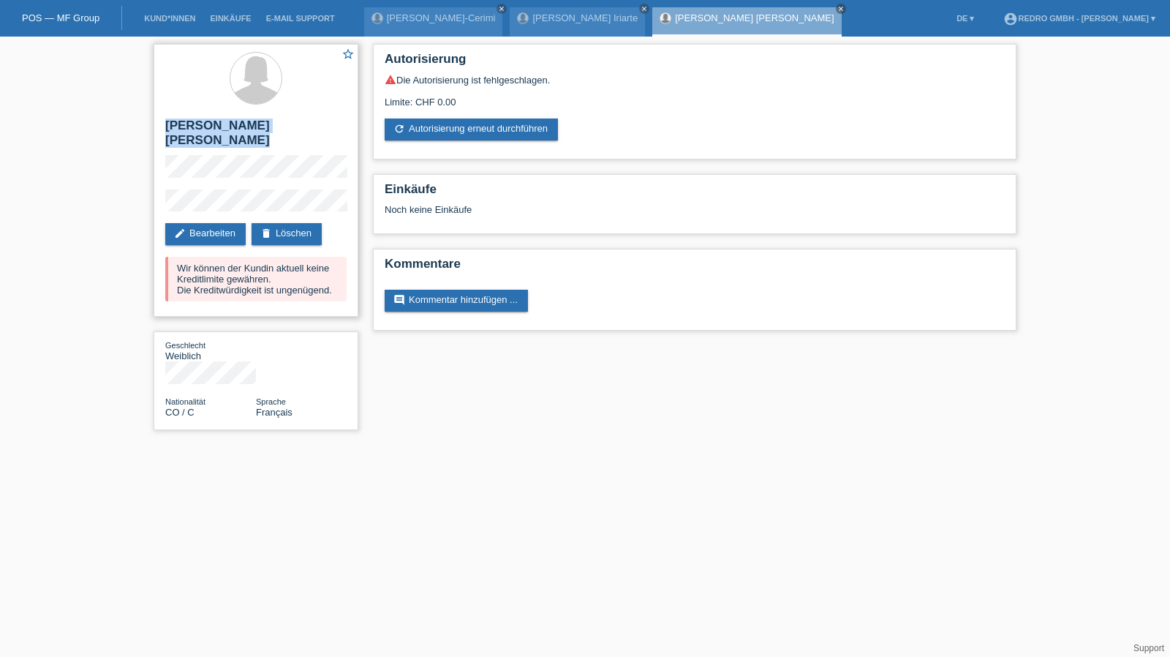
click at [221, 124] on h2 "[PERSON_NAME] [PERSON_NAME]" at bounding box center [255, 136] width 181 height 37
copy div "[PERSON_NAME] [PERSON_NAME]"
click at [125, 194] on div "star_border Ana Carolina Henao Buitrago edit Bearbeiten delete Löschen Wir könn…" at bounding box center [585, 241] width 1170 height 408
click at [159, 21] on link "Kund*innen" at bounding box center [170, 18] width 66 height 9
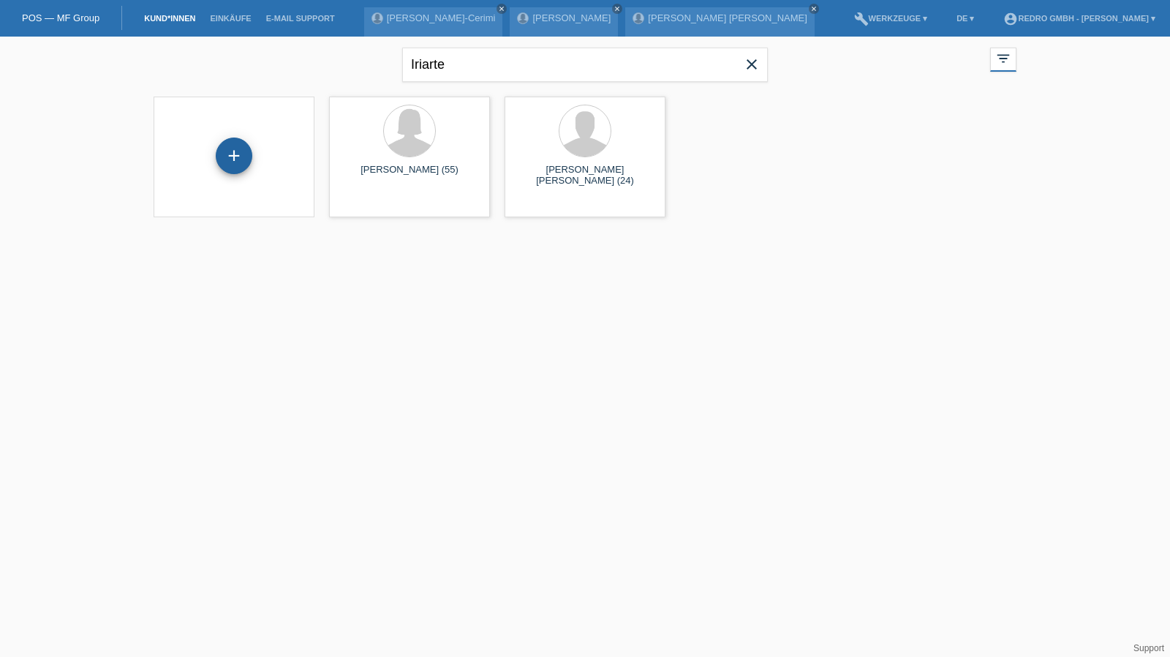
click at [252, 152] on div "+" at bounding box center [234, 155] width 37 height 37
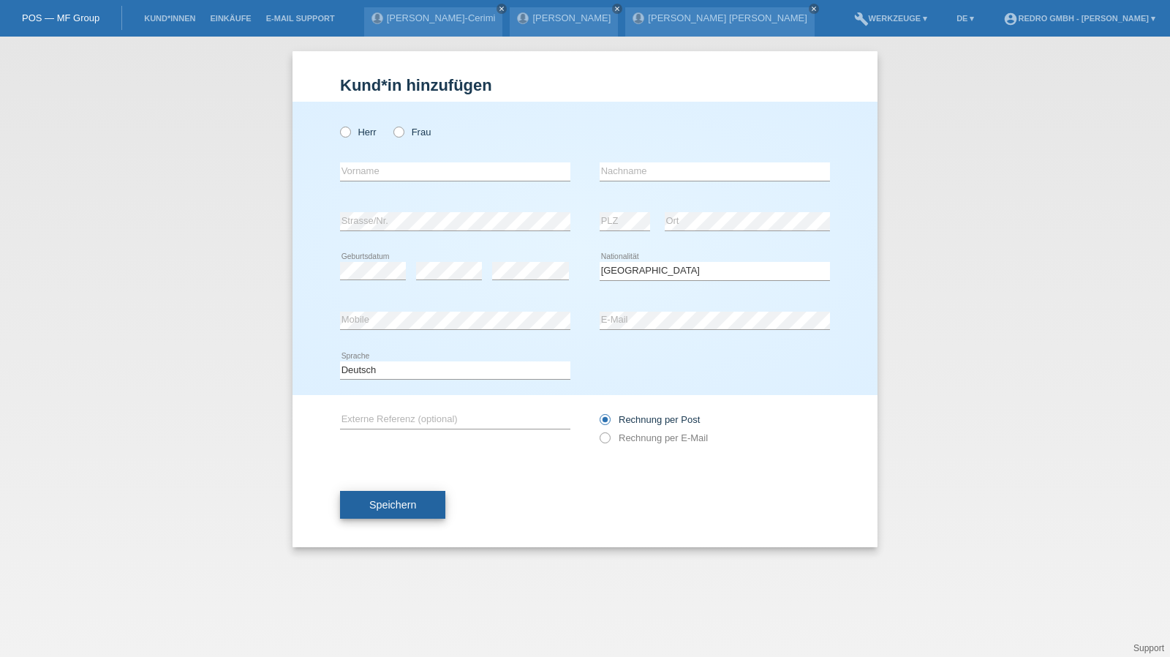
click at [393, 508] on span "Speichern" at bounding box center [392, 505] width 47 height 12
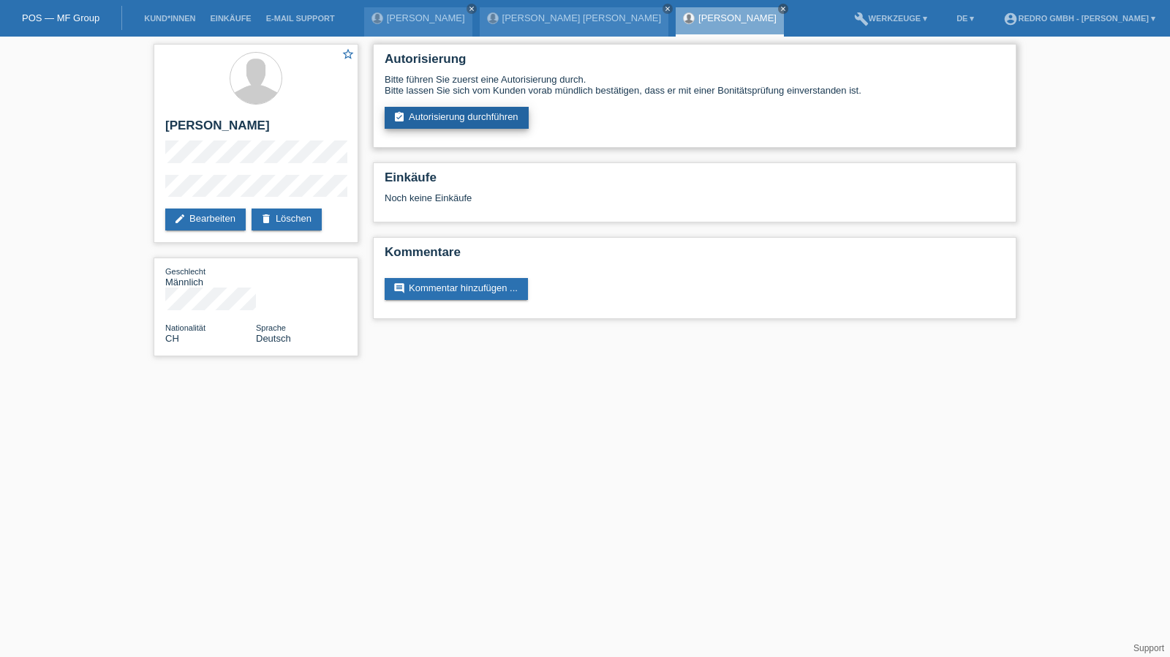
click at [484, 110] on link "assignment_turned_in Autorisierung durchführen" at bounding box center [457, 118] width 144 height 22
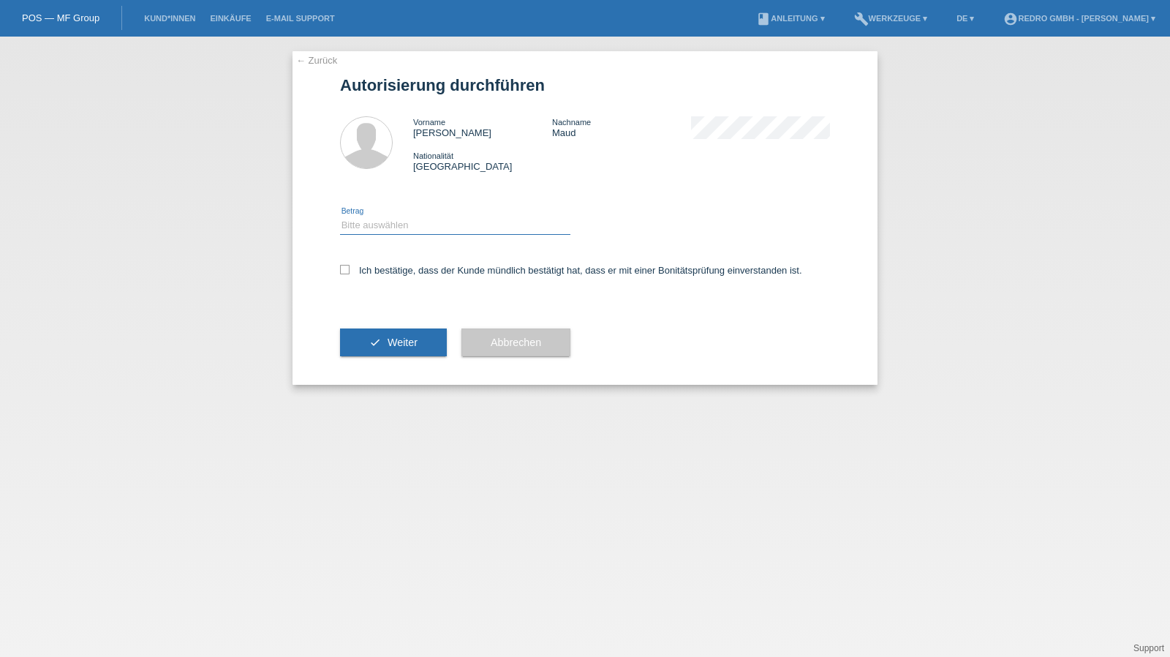
click at [405, 220] on select "Bitte auswählen CHF 1.00 - CHF 499.00 CHF 500.00 - CHF 1'999.00 CHF 2'000.00 - …" at bounding box center [455, 225] width 230 height 18
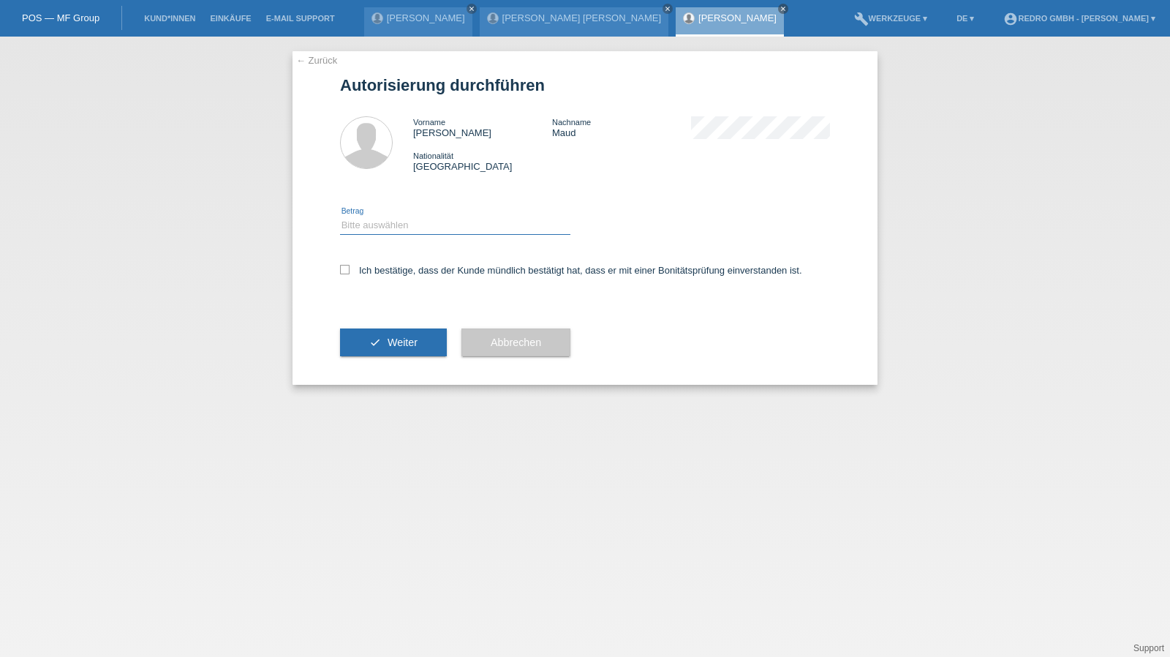
select select "1"
click at [340, 216] on select "Bitte auswählen CHF 1.00 - CHF 499.00 CHF 500.00 - CHF 1'999.00 CHF 2'000.00 - …" at bounding box center [455, 225] width 230 height 18
drag, startPoint x: 370, startPoint y: 273, endPoint x: 372, endPoint y: 304, distance: 31.5
click at [371, 273] on label "Ich bestätige, dass der Kunde mündlich bestätigt hat, dass er mit einer Bonität…" at bounding box center [571, 270] width 462 height 11
click at [350, 273] on input "Ich bestätige, dass der Kunde mündlich bestätigt hat, dass er mit einer Bonität…" at bounding box center [345, 270] width 10 height 10
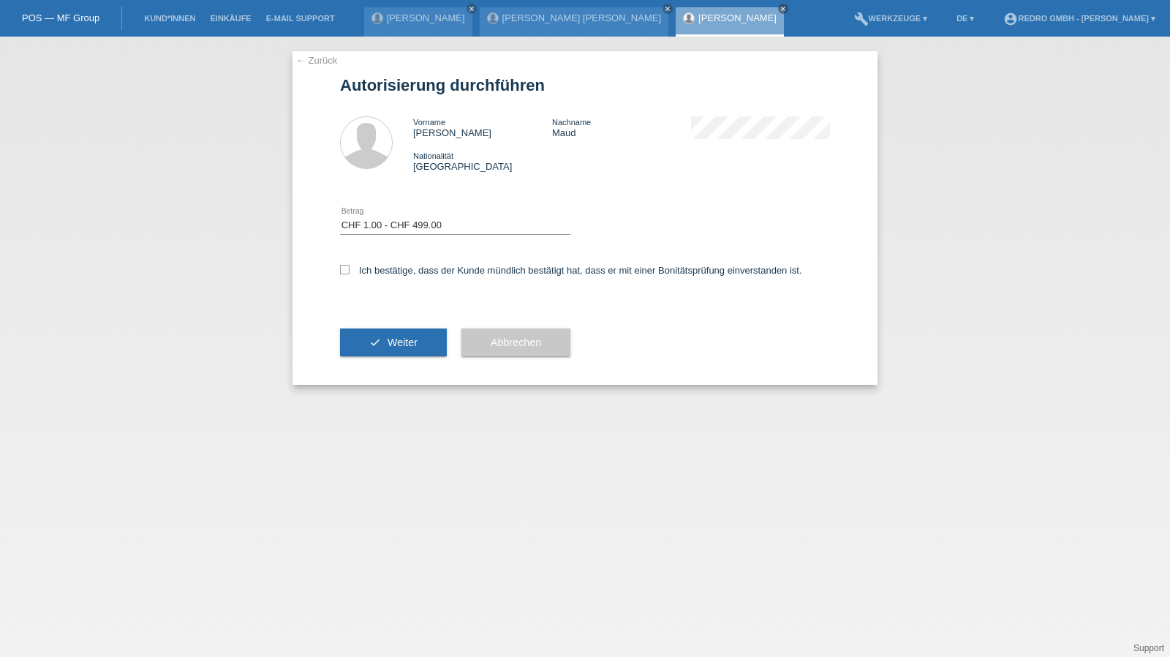
checkbox input "true"
click at [380, 345] on button "check Weiter" at bounding box center [393, 342] width 107 height 28
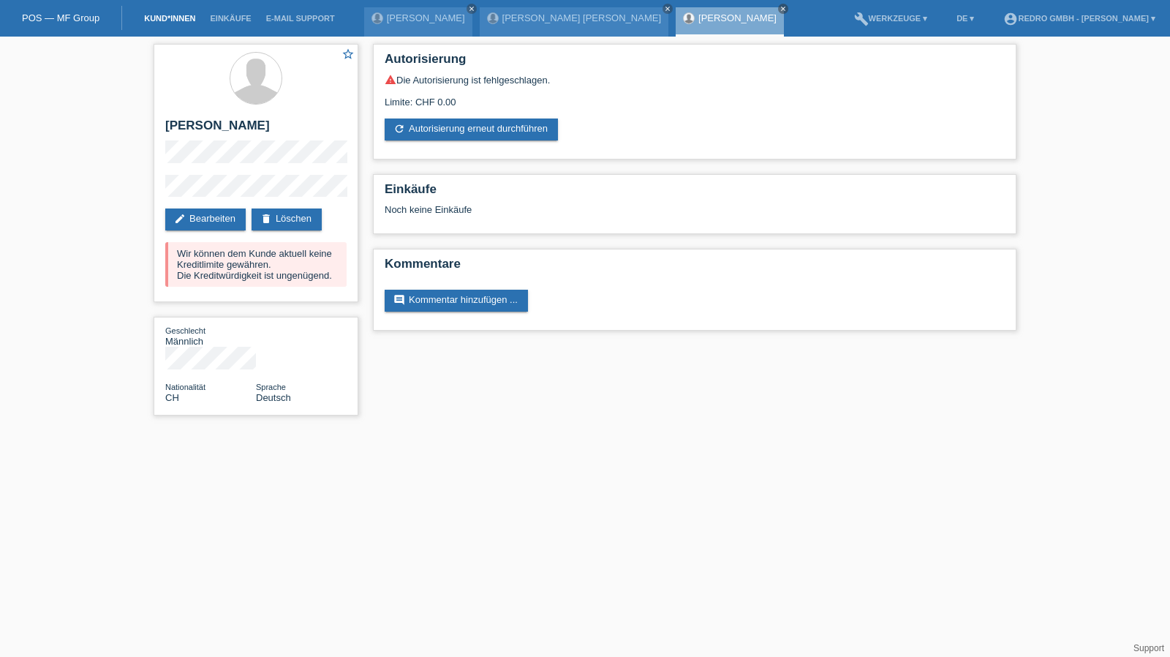
click at [190, 18] on link "Kund*innen" at bounding box center [170, 18] width 66 height 9
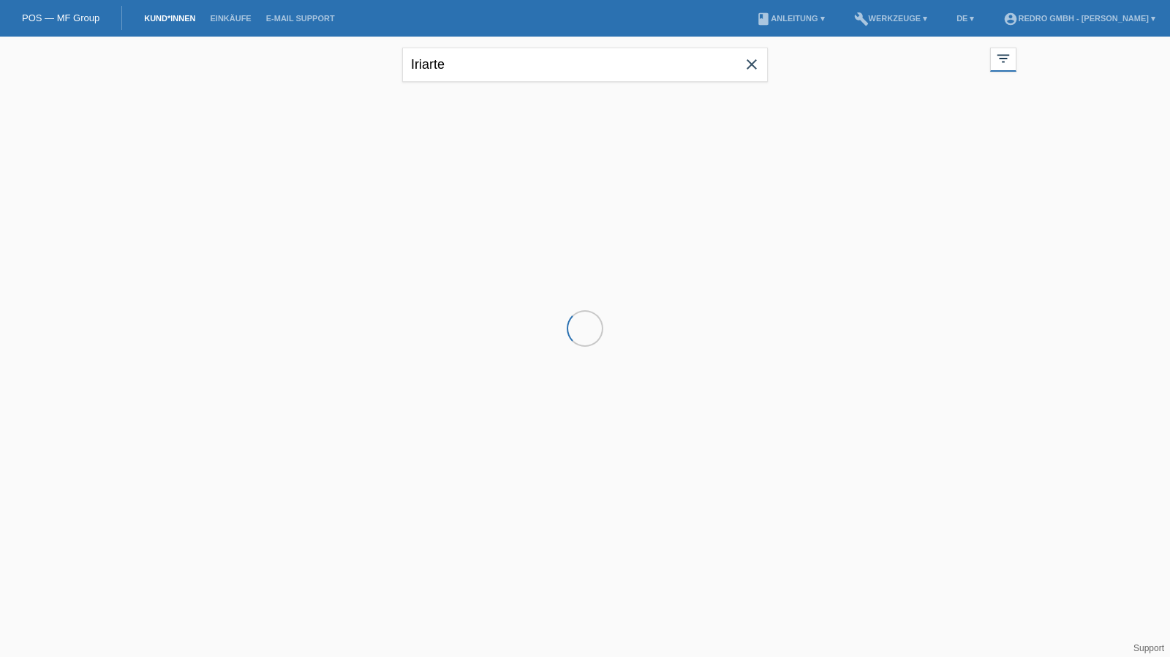
click at [455, 51] on input "Iriarte" at bounding box center [585, 65] width 366 height 34
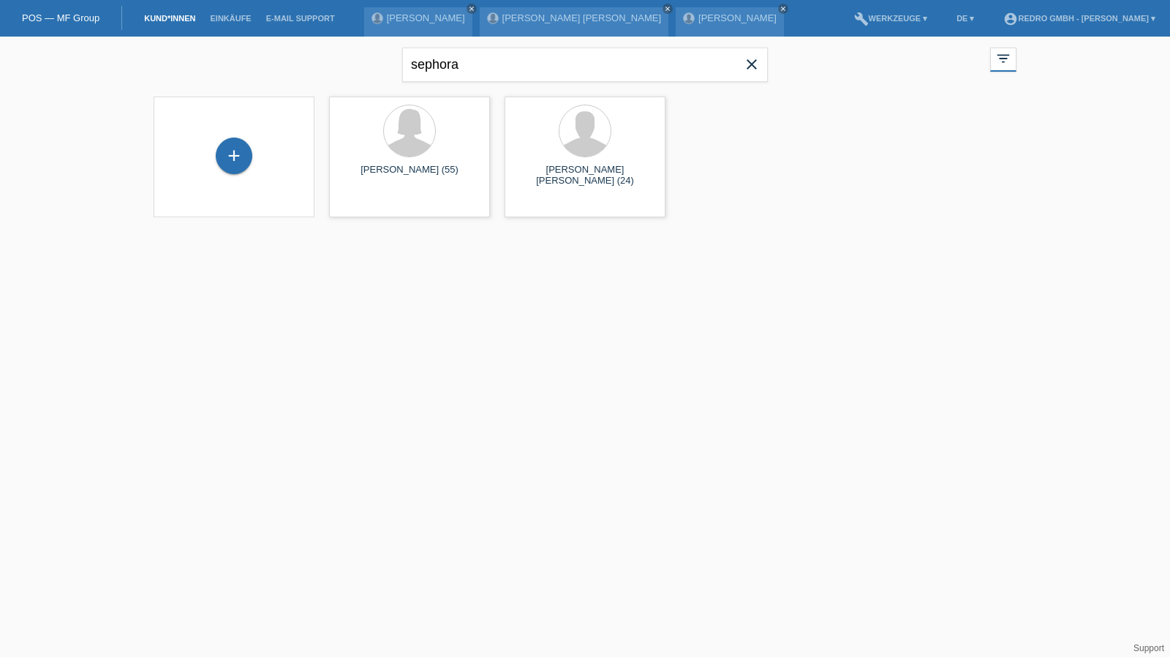
type input "sephora"
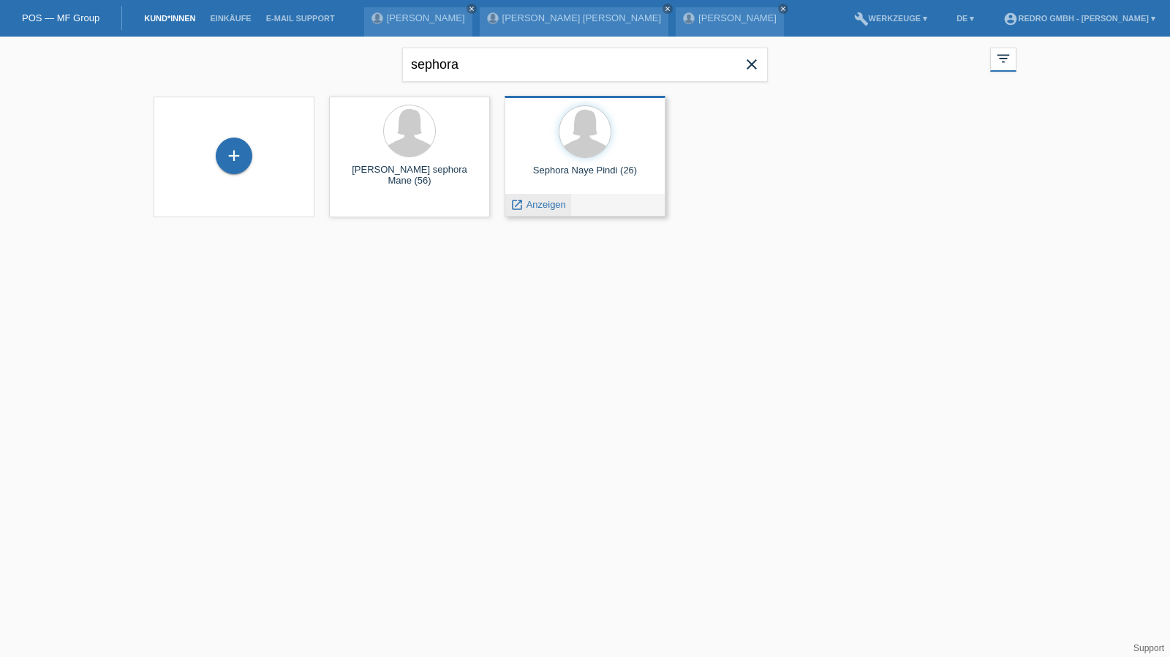
click at [544, 205] on span "Anzeigen" at bounding box center [546, 204] width 39 height 11
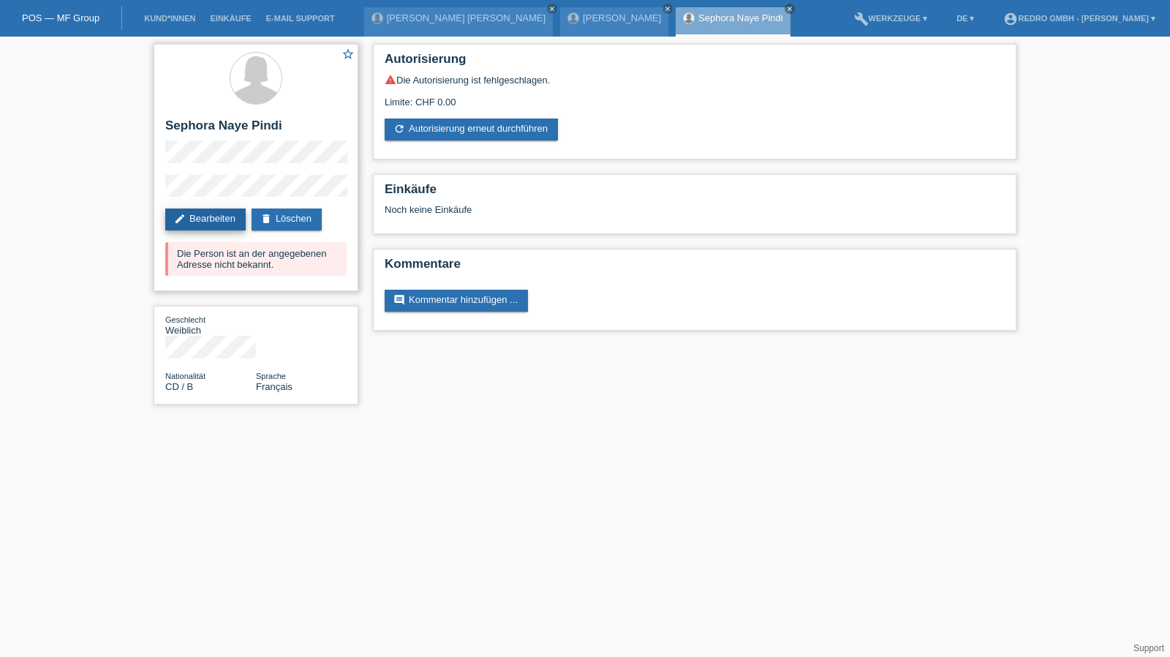
click at [203, 218] on link "edit Bearbeiten" at bounding box center [205, 219] width 80 height 22
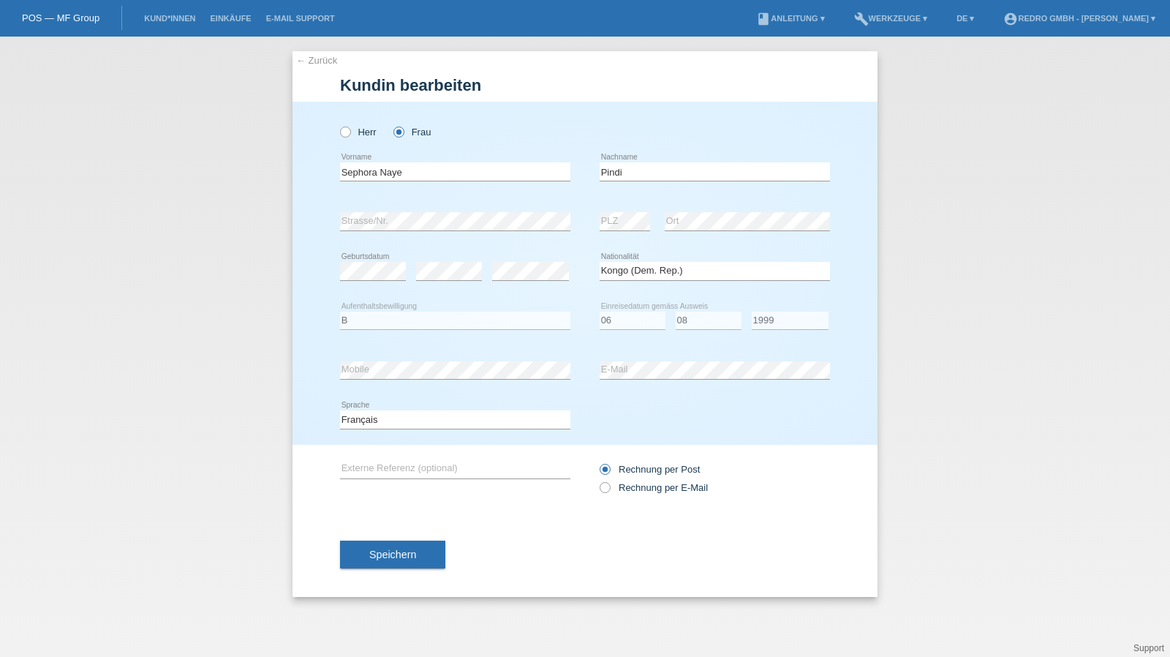
select select "CD"
select select "B"
select select "06"
select select "08"
select select "1999"
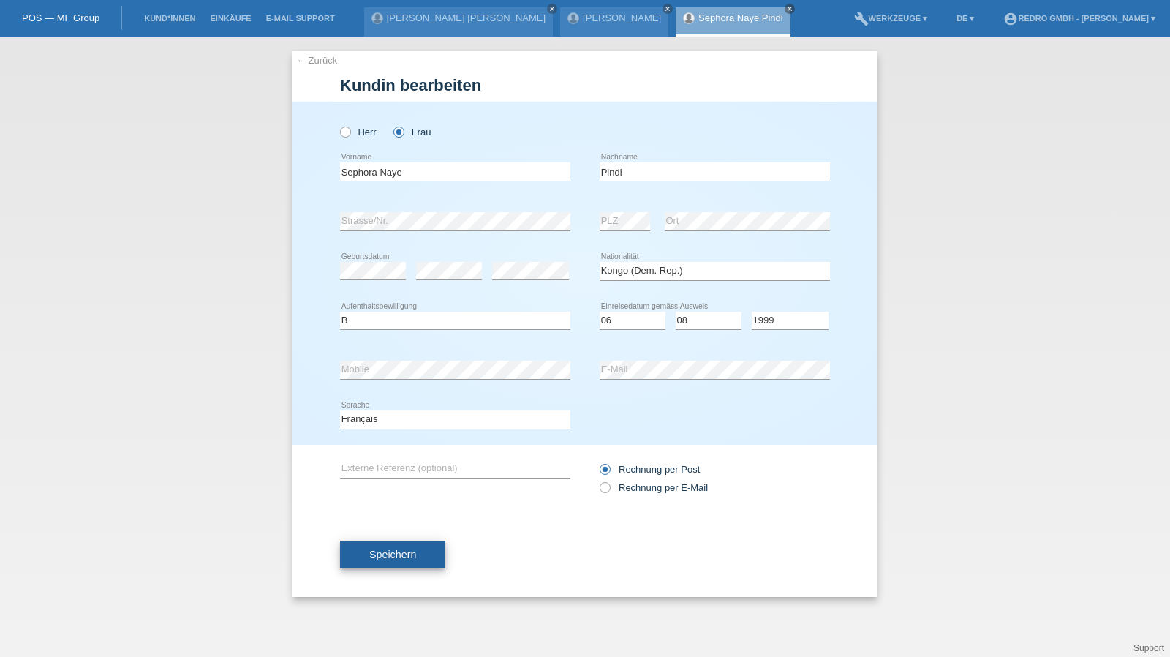
click at [424, 555] on button "Speichern" at bounding box center [392, 554] width 105 height 28
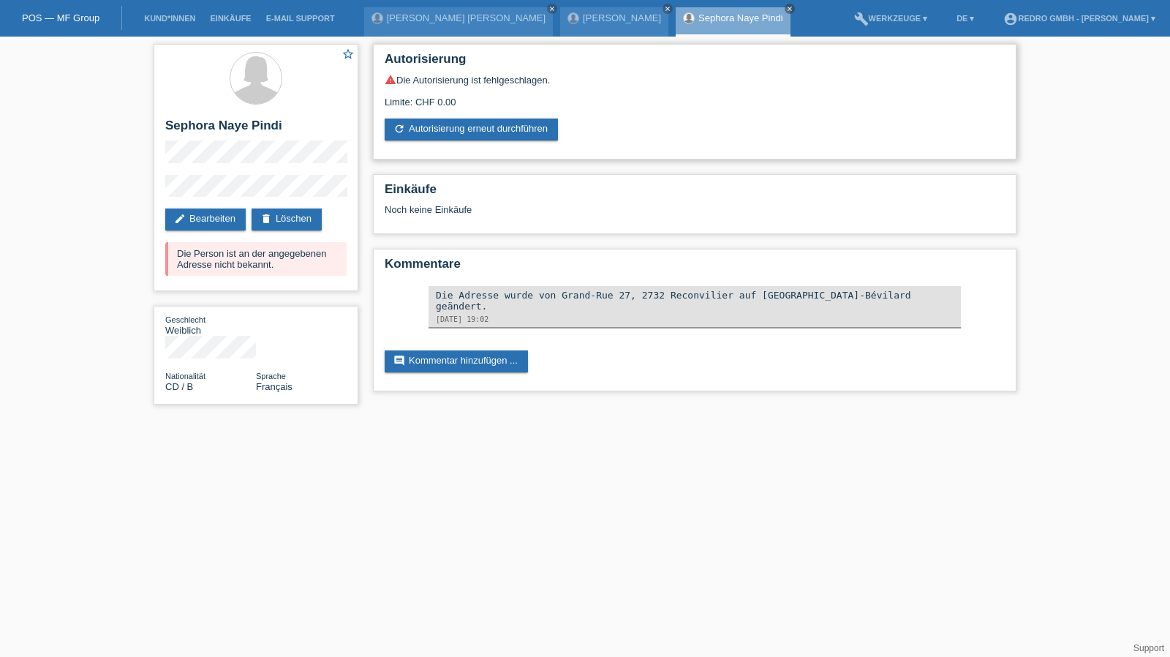
click at [498, 143] on div "Autorisierung warning Die Autorisierung ist fehlgeschlagen. Limite: CHF 0.00 re…" at bounding box center [695, 102] width 644 height 116
click at [499, 136] on link "refresh Autorisierung erneut durchführen" at bounding box center [471, 129] width 173 height 22
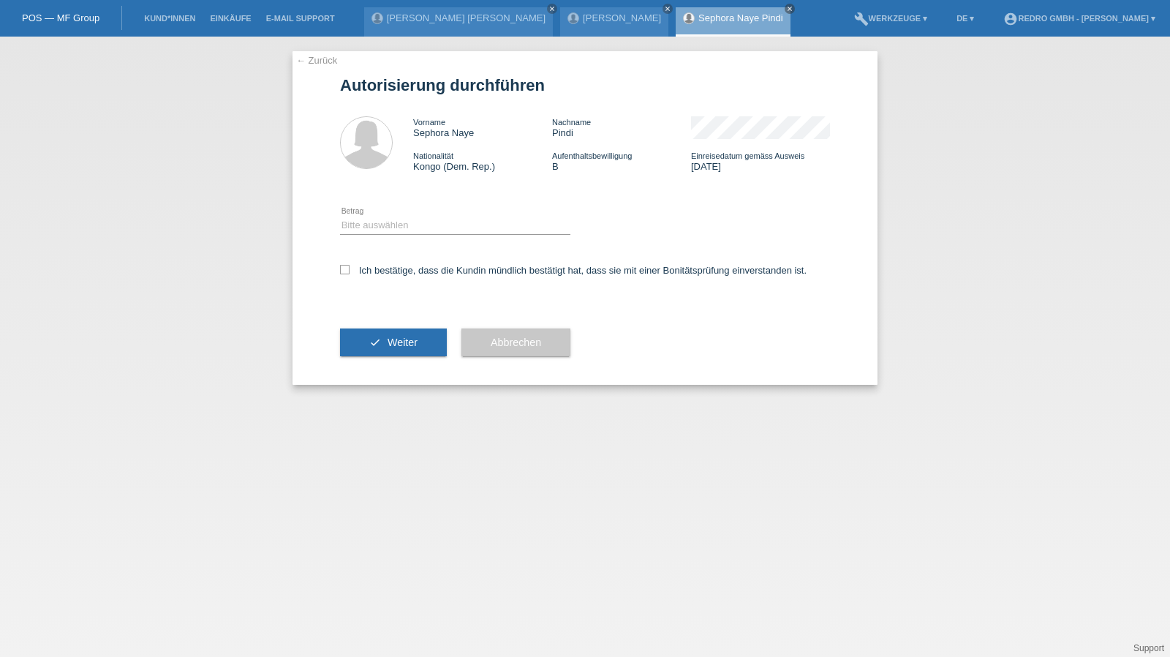
click at [411, 216] on div "Bitte auswählen CHF 1.00 - CHF 499.00 CHF 500.00 - CHF 1'999.00 CHF 2'000.00 - …" at bounding box center [455, 226] width 230 height 50
click at [406, 230] on select "Bitte auswählen CHF 1.00 - CHF 499.00 CHF 500.00 - CHF 1'999.00 CHF 2'000.00 - …" at bounding box center [455, 225] width 230 height 18
select select "1"
click at [340, 216] on select "Bitte auswählen CHF 1.00 - CHF 499.00 CHF 500.00 - CHF 1'999.00 CHF 2'000.00 - …" at bounding box center [455, 225] width 230 height 18
click at [399, 274] on label "Ich bestätige, dass die Kundin mündlich bestätigt hat, dass sie mit einer Bonit…" at bounding box center [573, 270] width 467 height 11
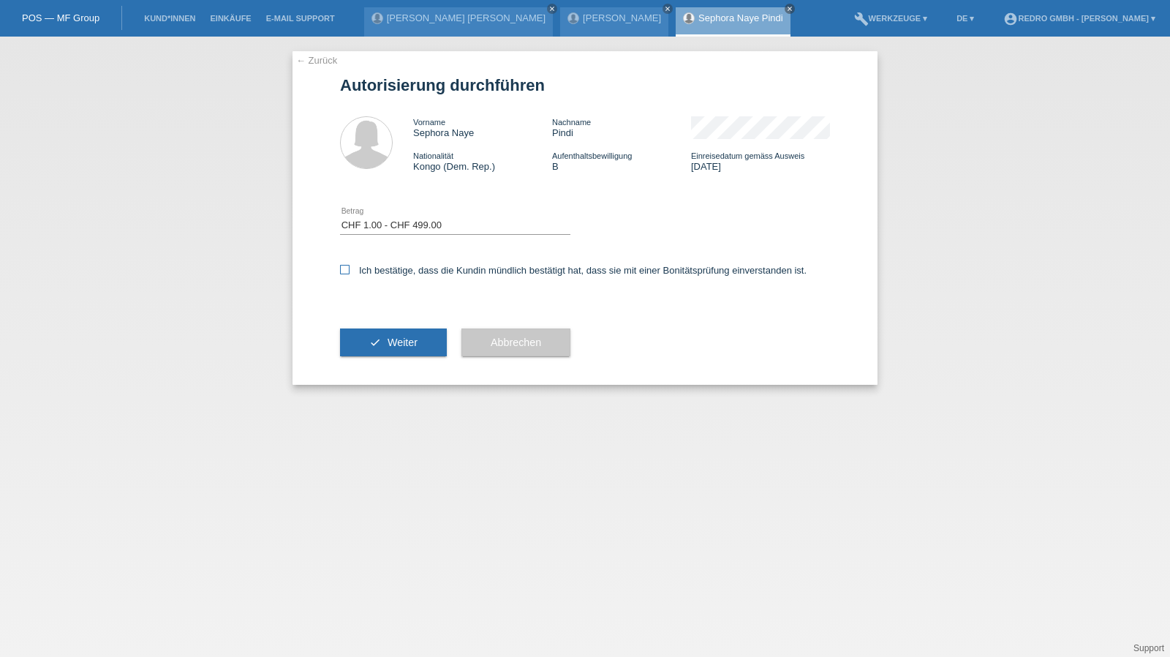
click at [350, 274] on input "Ich bestätige, dass die Kundin mündlich bestätigt hat, dass sie mit einer Bonit…" at bounding box center [345, 270] width 10 height 10
checkbox input "true"
click at [379, 334] on button "check Weiter" at bounding box center [393, 342] width 107 height 28
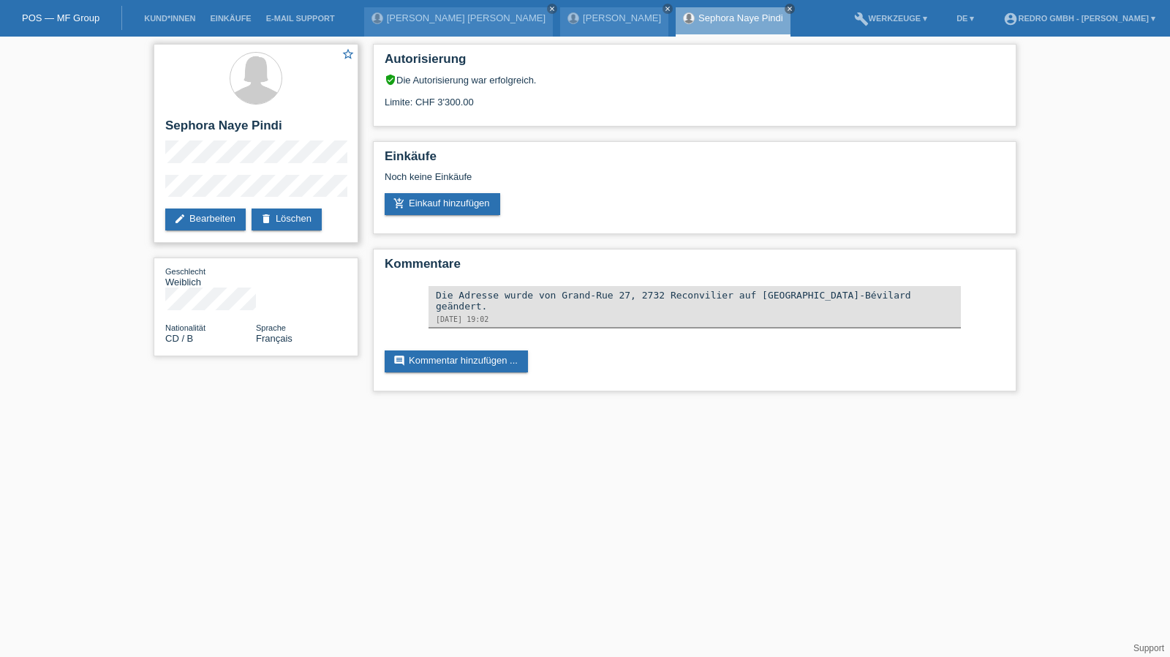
click at [242, 129] on h2 "Sephora Naye Pindi" at bounding box center [255, 129] width 181 height 22
copy div "Sephora Naye Pindi"
click at [124, 188] on div "star_border Sephora Naye Pindi edit Bearbeiten delete Löschen Geschlecht Weibli…" at bounding box center [585, 221] width 1170 height 369
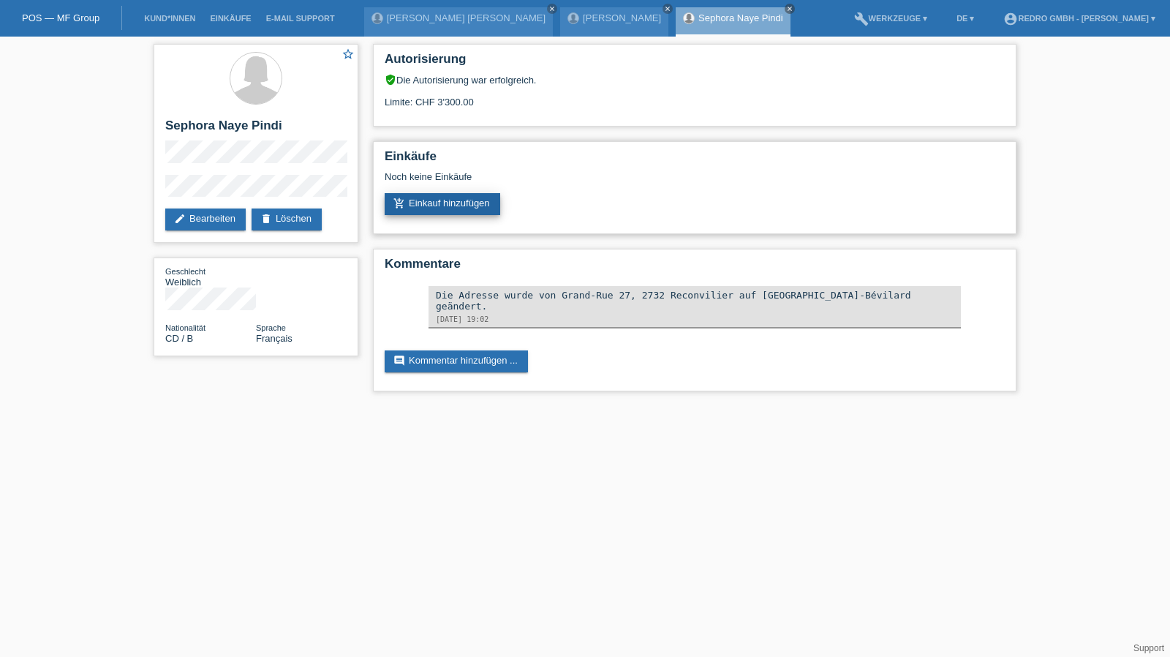
click at [439, 211] on link "add_shopping_cart Einkauf hinzufügen" at bounding box center [443, 204] width 116 height 22
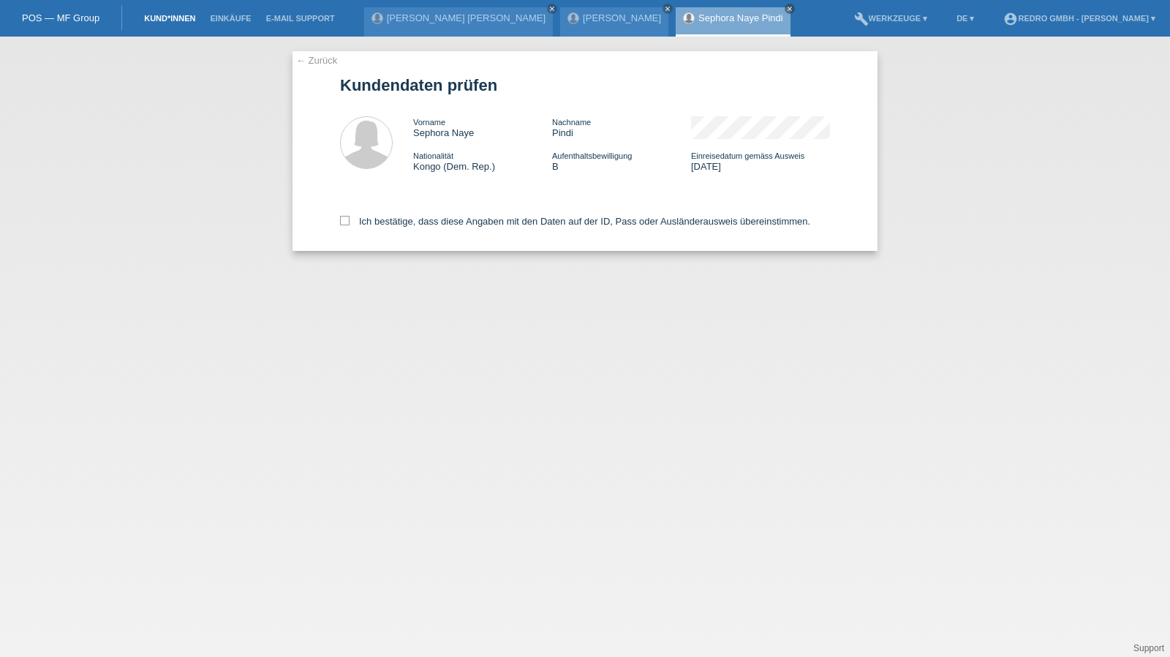
click at [170, 18] on link "Kund*innen" at bounding box center [170, 18] width 66 height 9
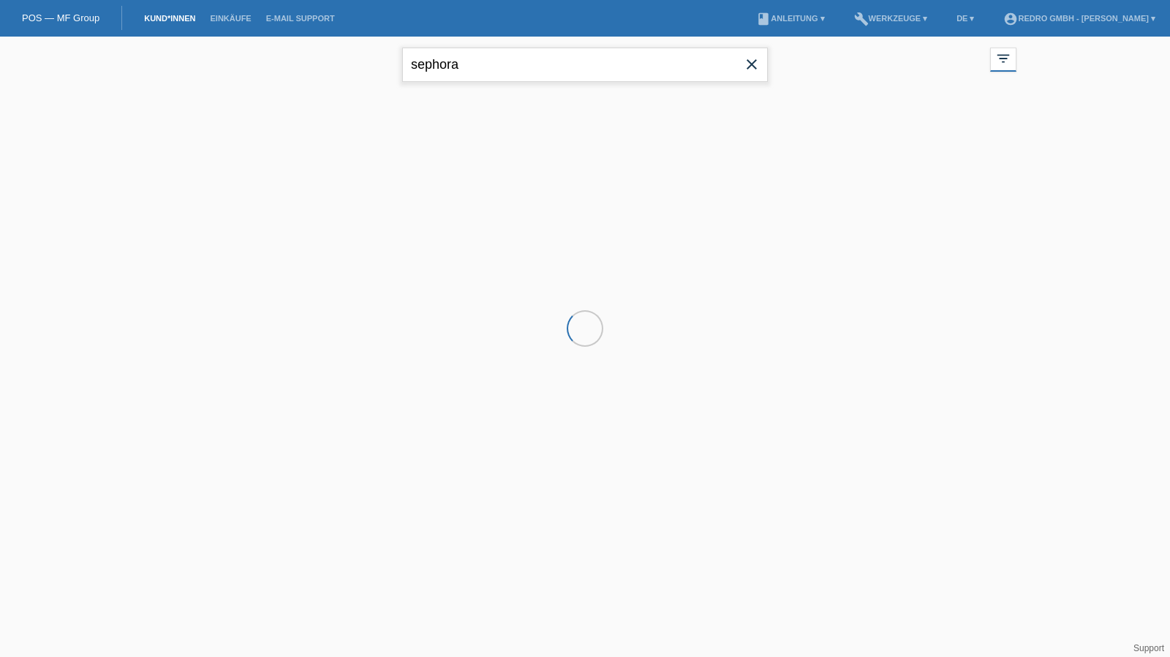
click at [497, 68] on input "sephora" at bounding box center [585, 65] width 366 height 34
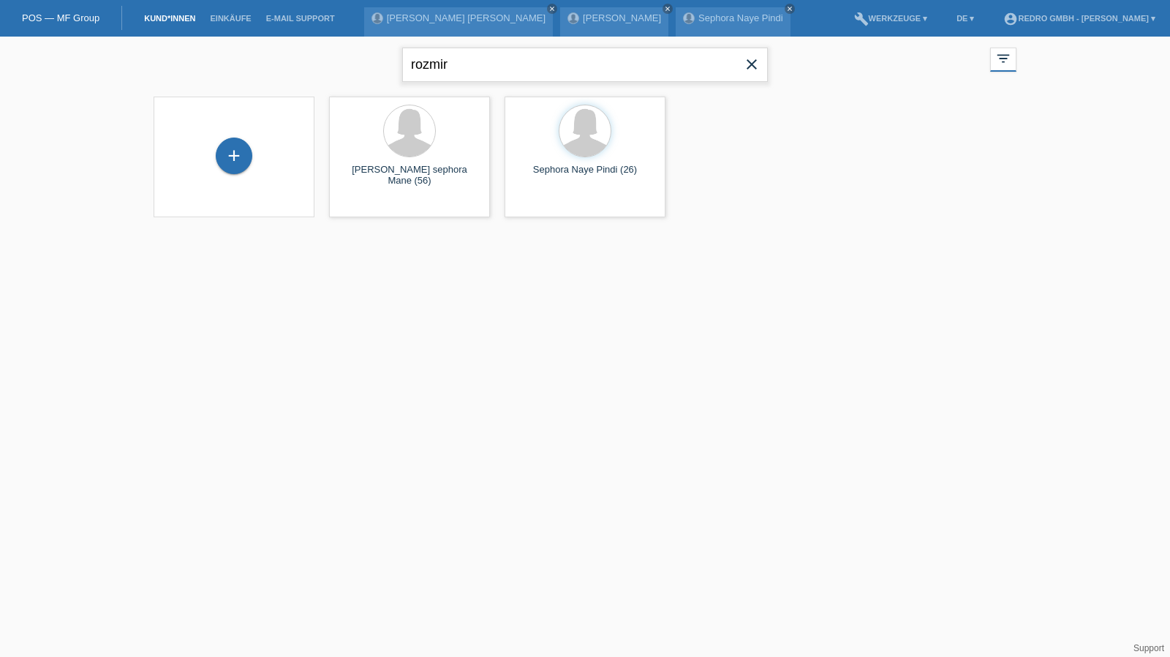
type input "rozmir"
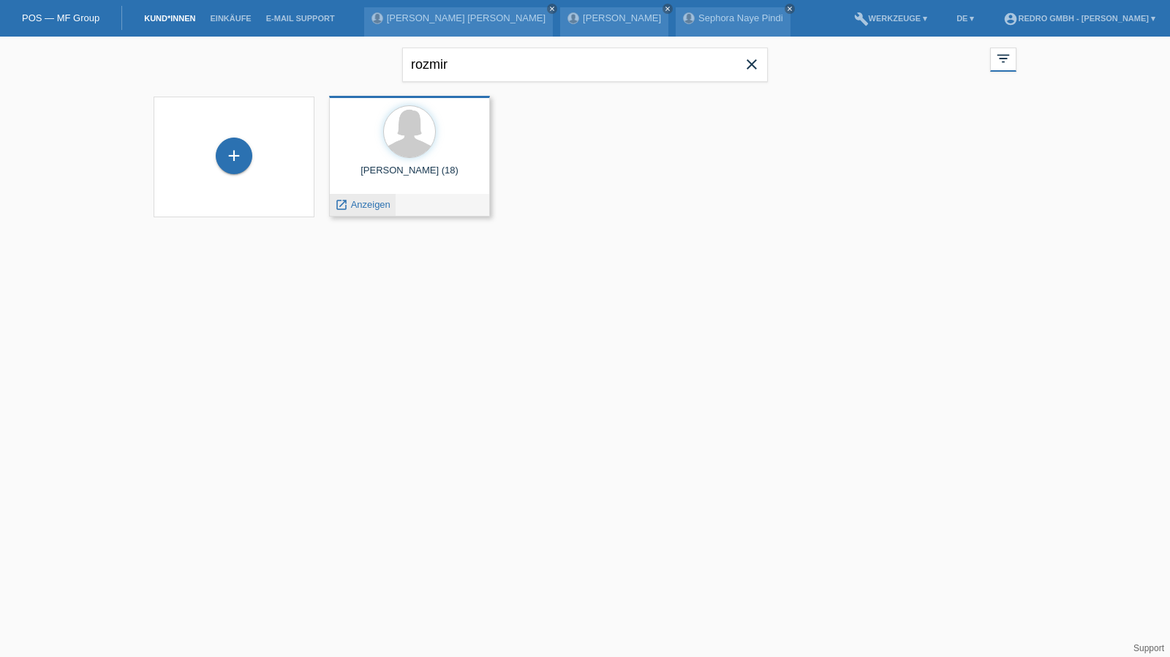
click at [369, 208] on span "Anzeigen" at bounding box center [370, 204] width 39 height 11
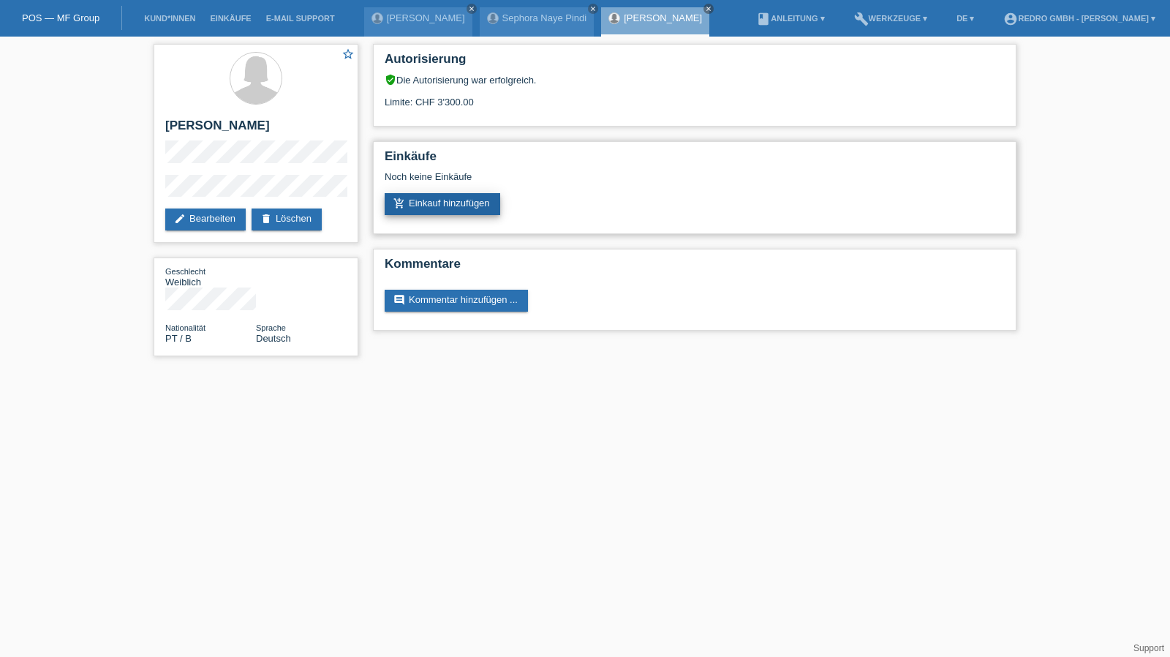
click at [440, 201] on link "add_shopping_cart Einkauf hinzufügen" at bounding box center [443, 204] width 116 height 22
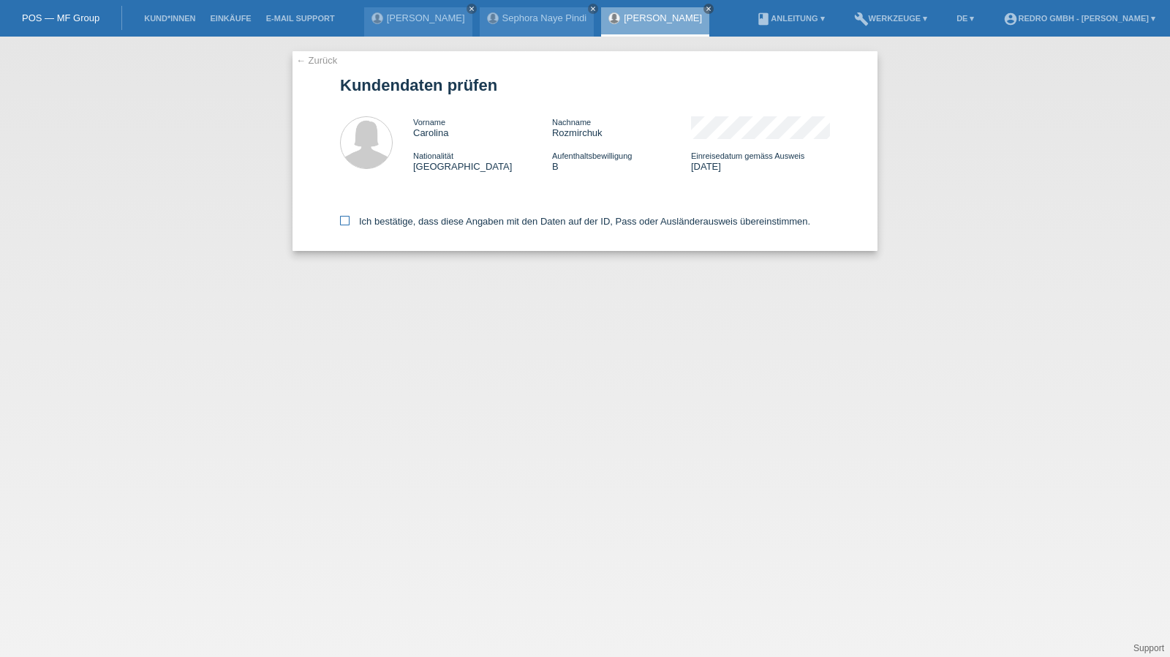
click at [411, 227] on label "Ich bestätige, dass diese Angaben mit den Daten auf der ID, Pass oder Ausländer…" at bounding box center [575, 221] width 470 height 11
click at [350, 225] on input "Ich bestätige, dass diese Angaben mit den Daten auf der ID, Pass oder Ausländer…" at bounding box center [345, 221] width 10 height 10
checkbox input "true"
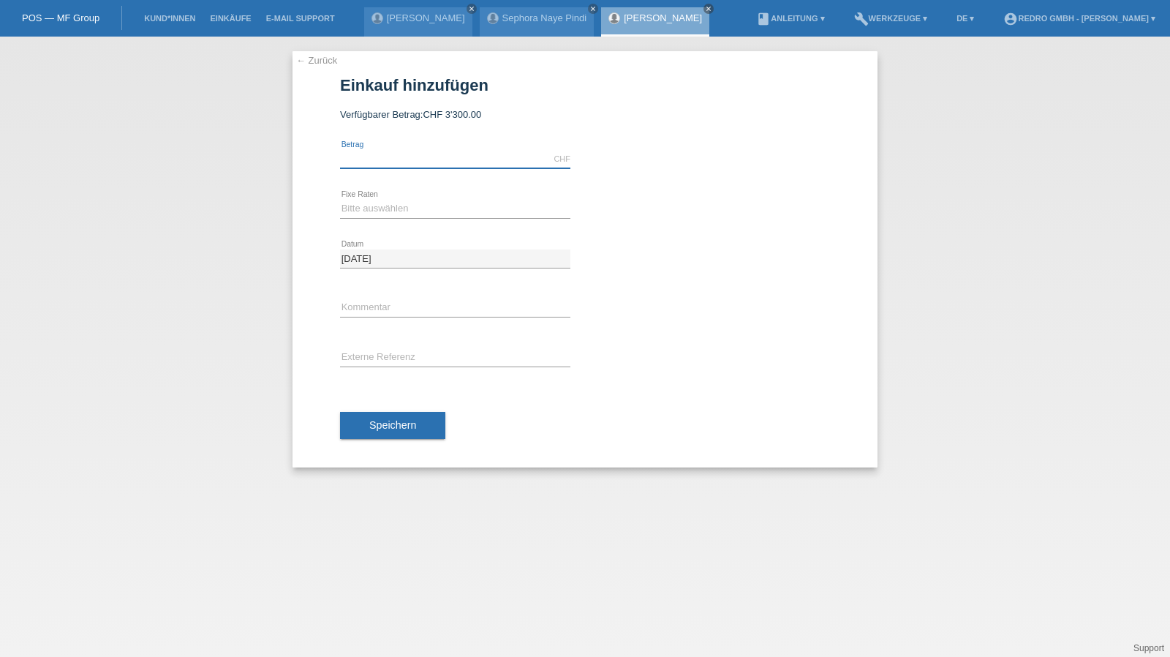
click at [453, 154] on input "text" at bounding box center [455, 159] width 230 height 18
type input "1499.00"
click at [375, 207] on select "Bitte auswählen 6 Raten 12 Raten 24 Raten 36 Raten" at bounding box center [455, 209] width 230 height 18
select select "584"
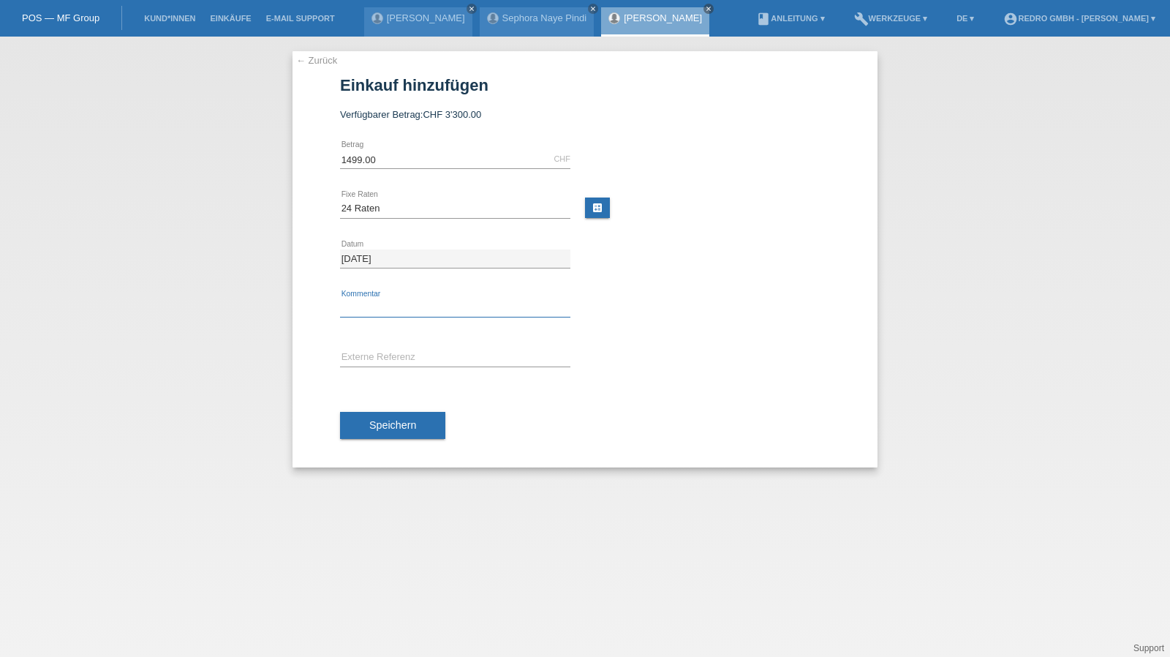
click at [388, 304] on input "text" at bounding box center [455, 308] width 230 height 18
type input "115402"
click at [405, 417] on button "Speichern" at bounding box center [392, 426] width 105 height 28
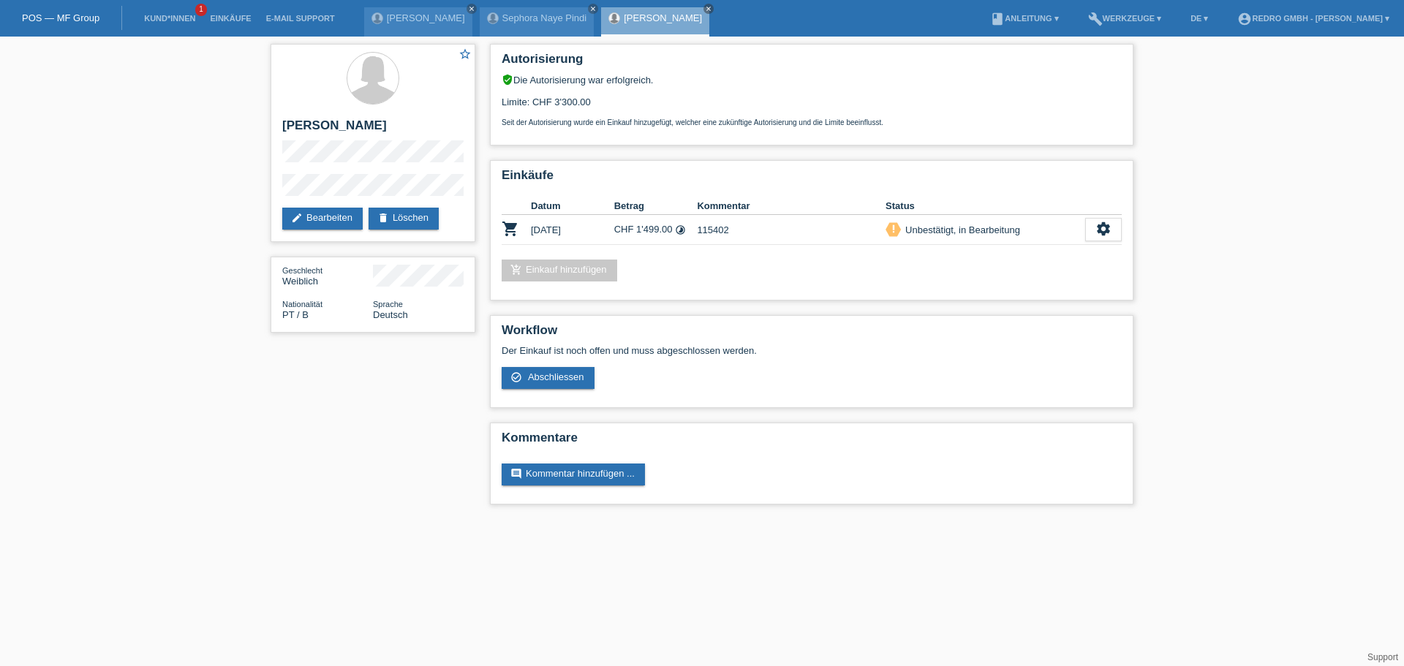
click at [265, 195] on div "star_border [PERSON_NAME] edit Bearbeiten delete Löschen Geschlecht Weiblich Na…" at bounding box center [372, 192] width 219 height 311
click at [372, 129] on h2 "[PERSON_NAME]" at bounding box center [372, 129] width 181 height 22
copy div "[PERSON_NAME]"
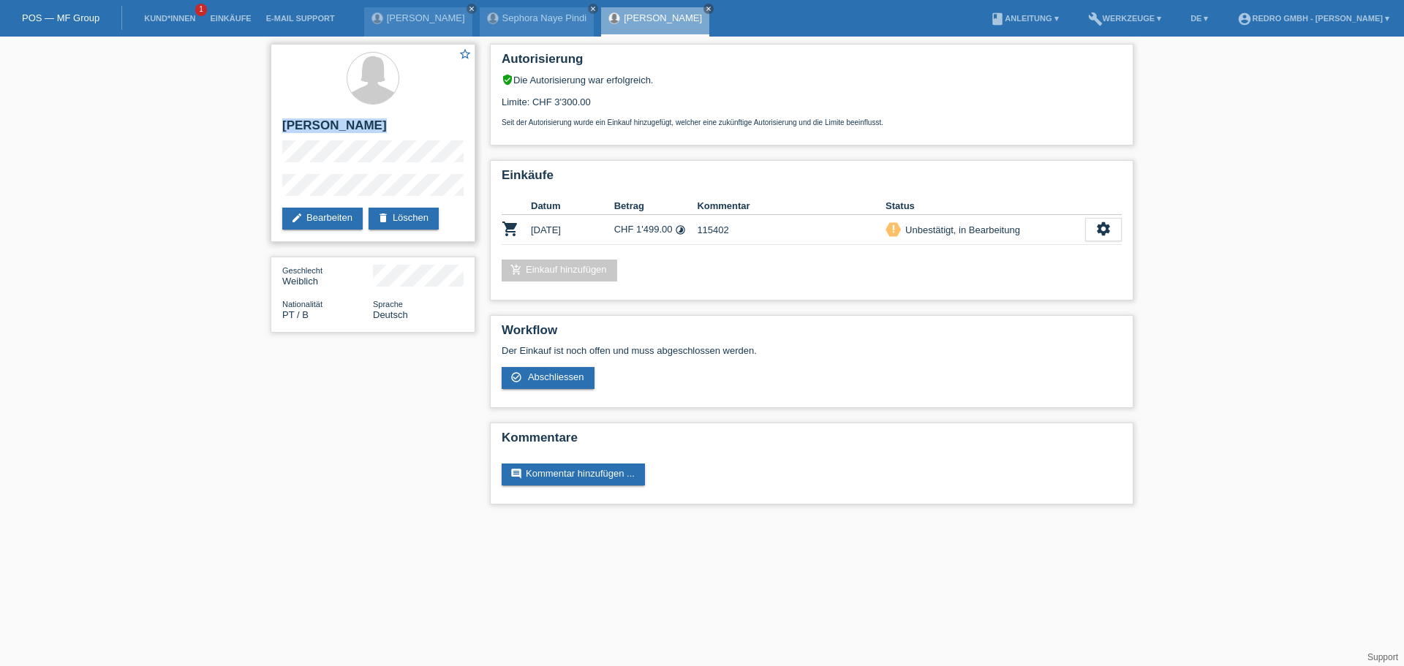
click at [339, 121] on h2 "[PERSON_NAME]" at bounding box center [372, 129] width 181 height 22
